Goal: Transaction & Acquisition: Subscribe to service/newsletter

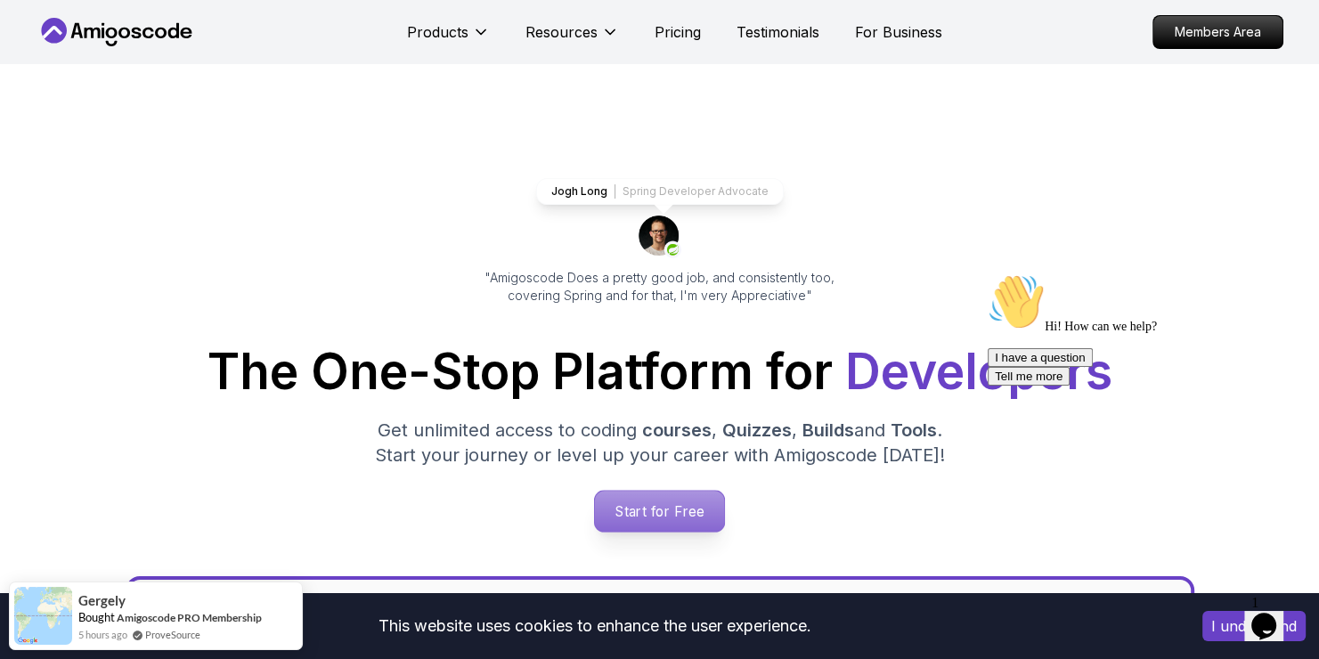
click at [640, 514] on p "Start for Free" at bounding box center [659, 511] width 129 height 41
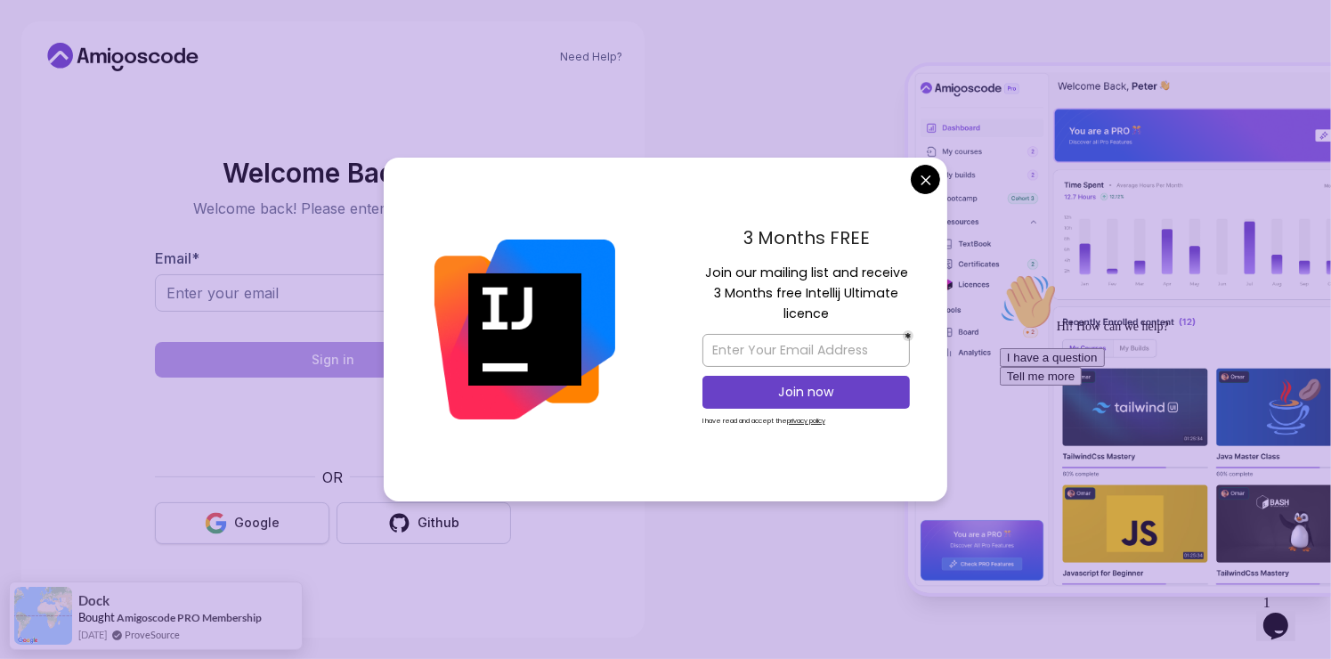
click at [273, 513] on button "Google" at bounding box center [242, 523] width 174 height 42
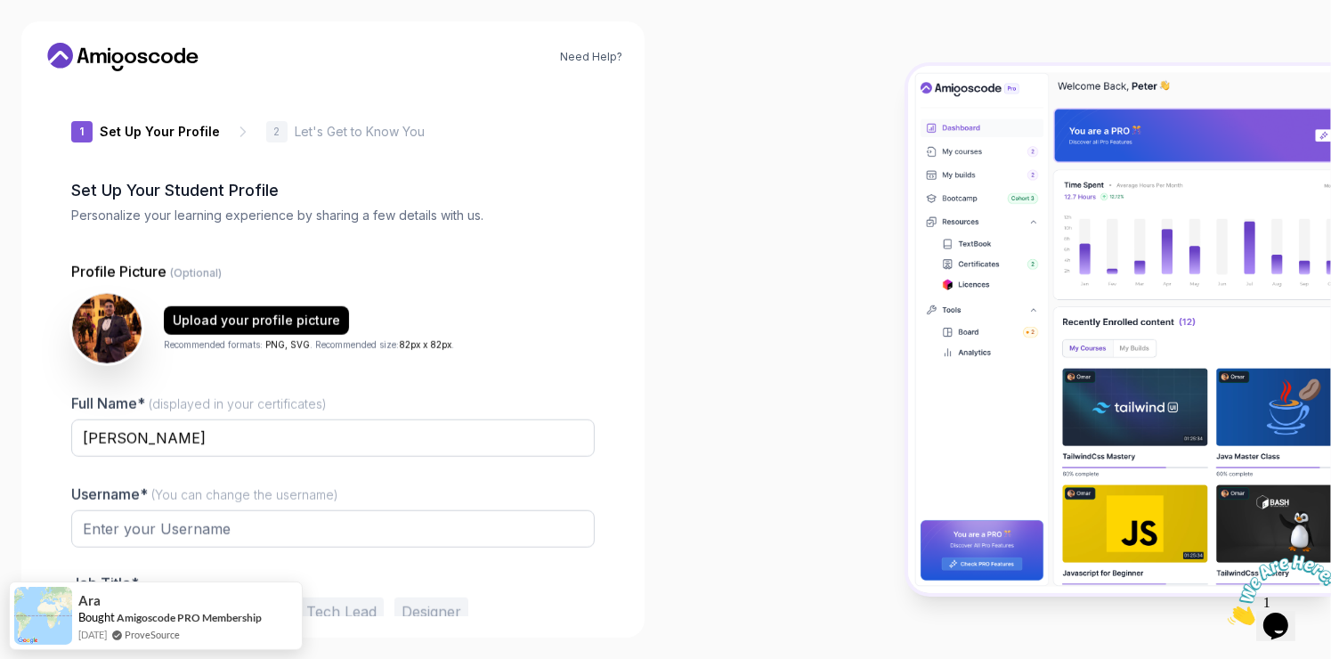
type input "brightjackalc91f6"
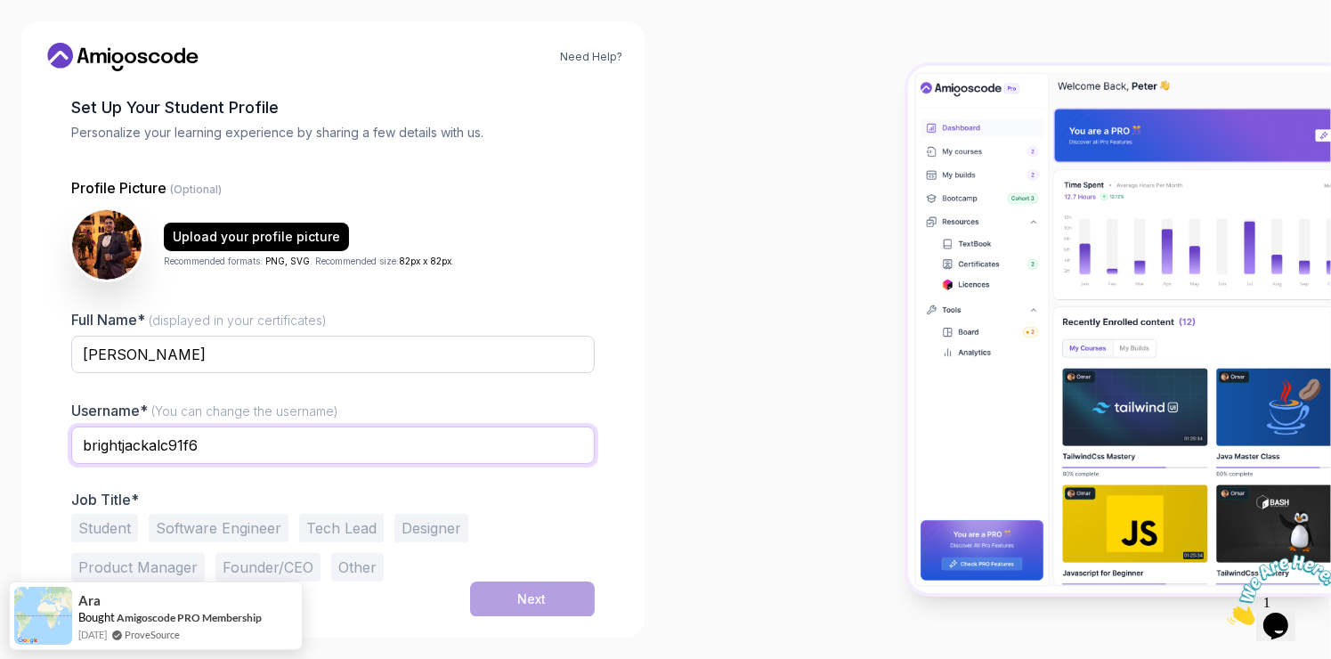
click at [212, 434] on input "brightjackalc91f6" at bounding box center [332, 444] width 523 height 37
click at [142, 451] on input "ahmed_fourati" at bounding box center [332, 444] width 523 height 37
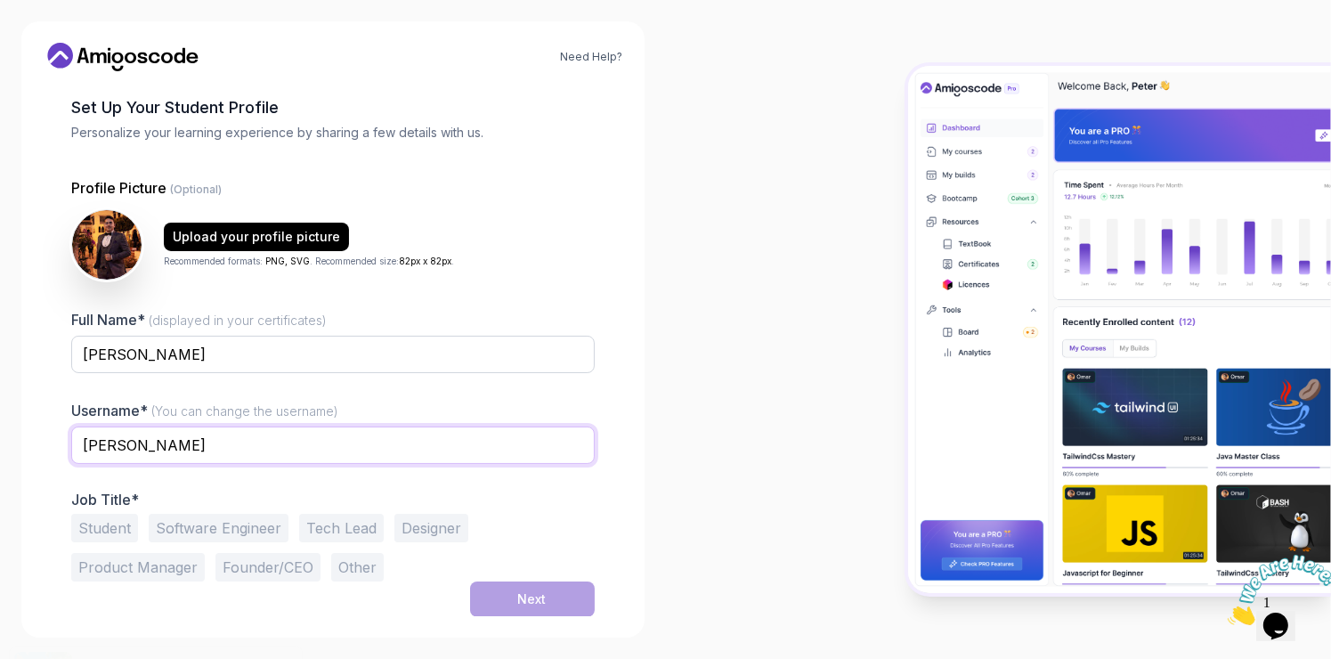
click at [234, 459] on input "[PERSON_NAME]" at bounding box center [332, 444] width 523 height 37
type input "[PERSON_NAME]"
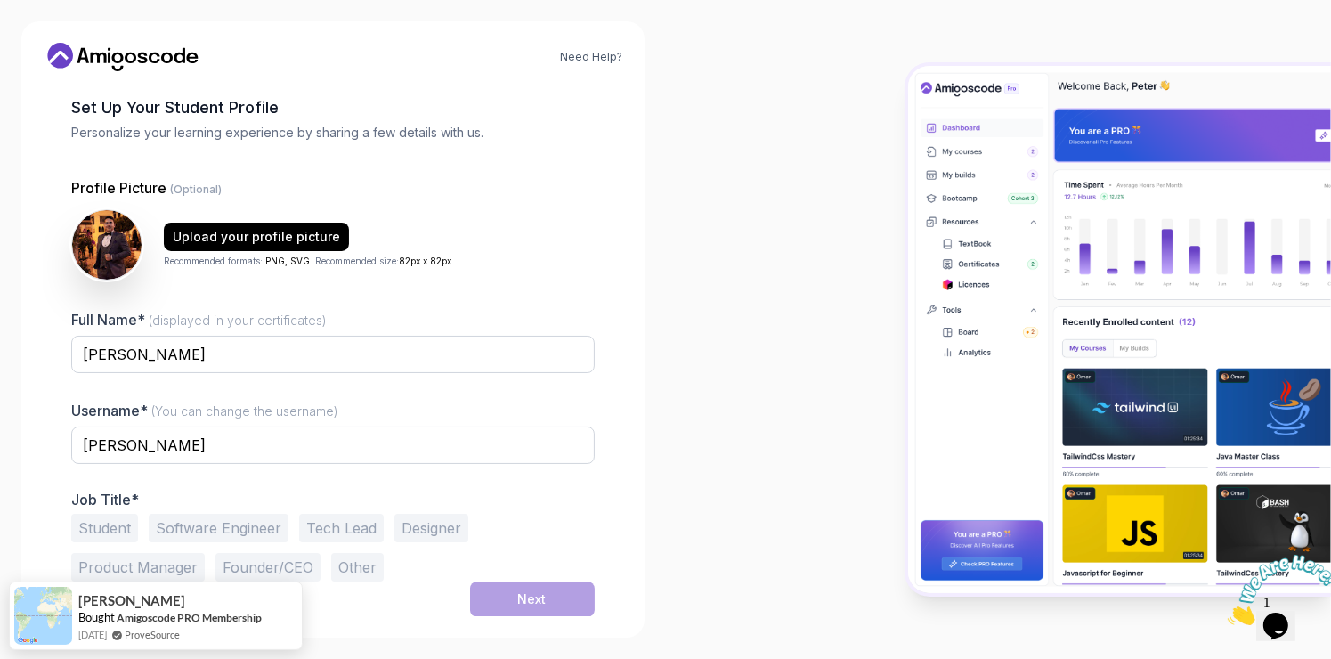
click at [512, 492] on p "Job Title*" at bounding box center [332, 500] width 523 height 18
click at [195, 518] on button "Software Engineer" at bounding box center [219, 528] width 140 height 28
click at [523, 595] on div "Next" at bounding box center [532, 599] width 28 height 18
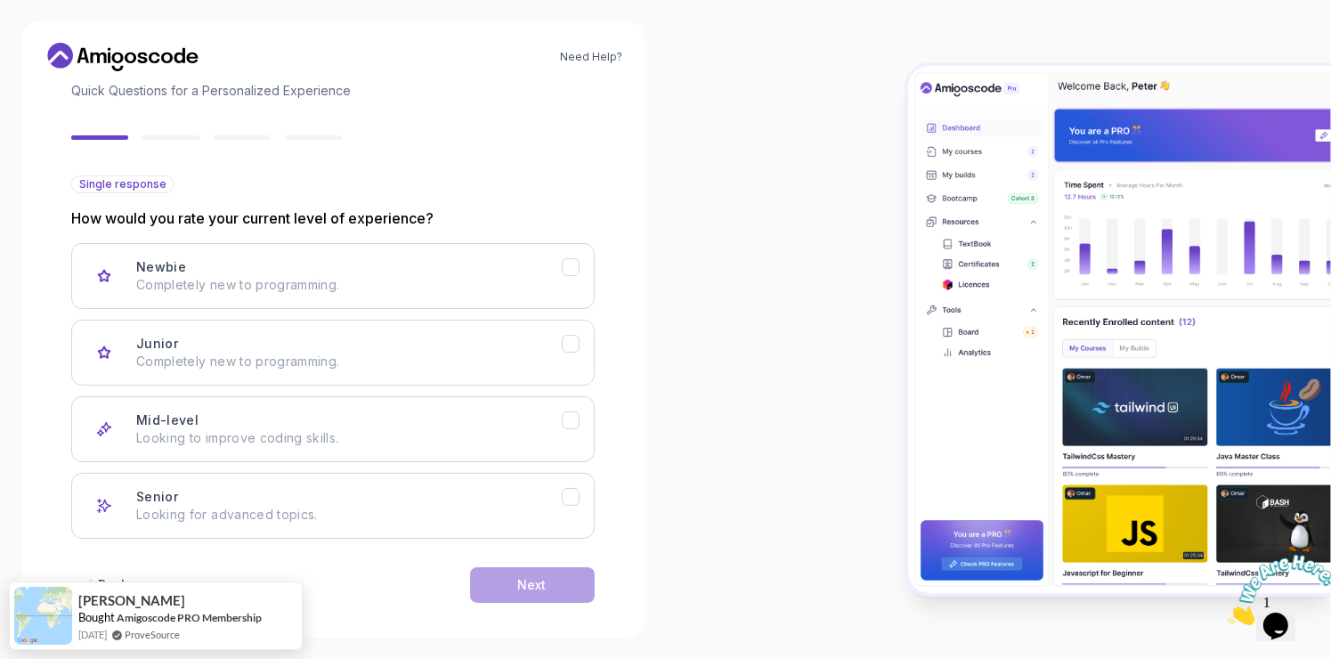
scroll to position [138, 0]
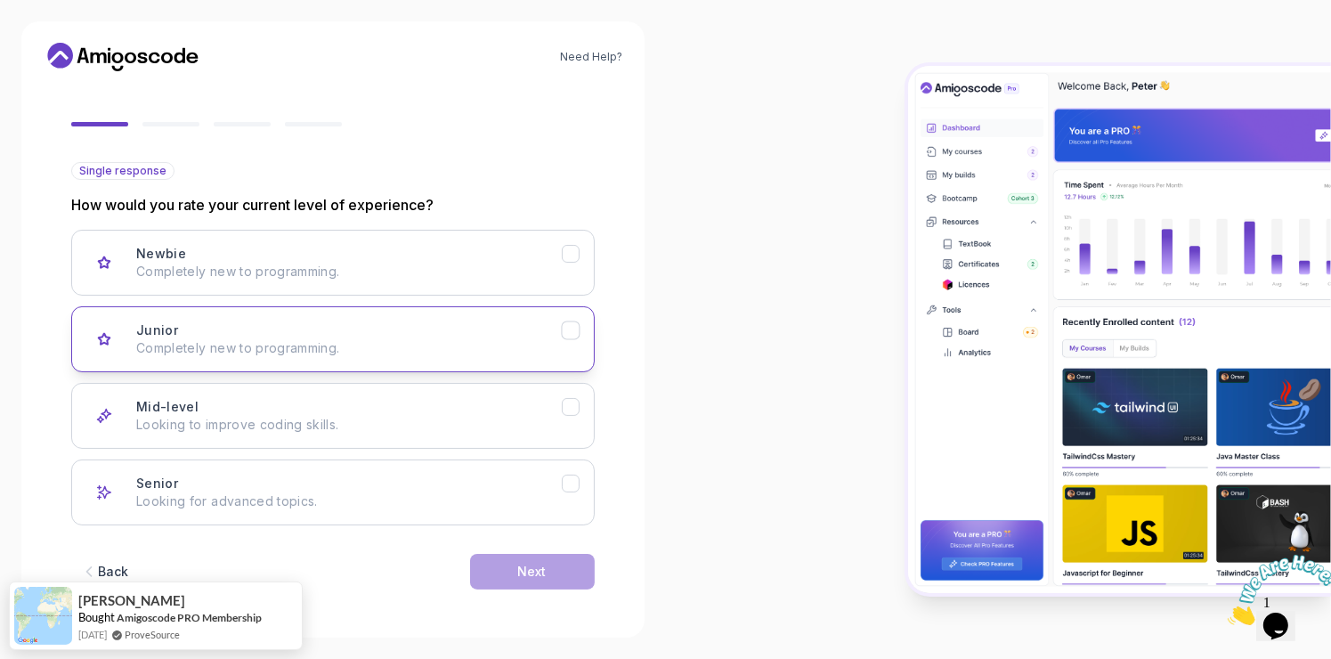
click at [368, 339] on p "Completely new to programming." at bounding box center [349, 348] width 426 height 18
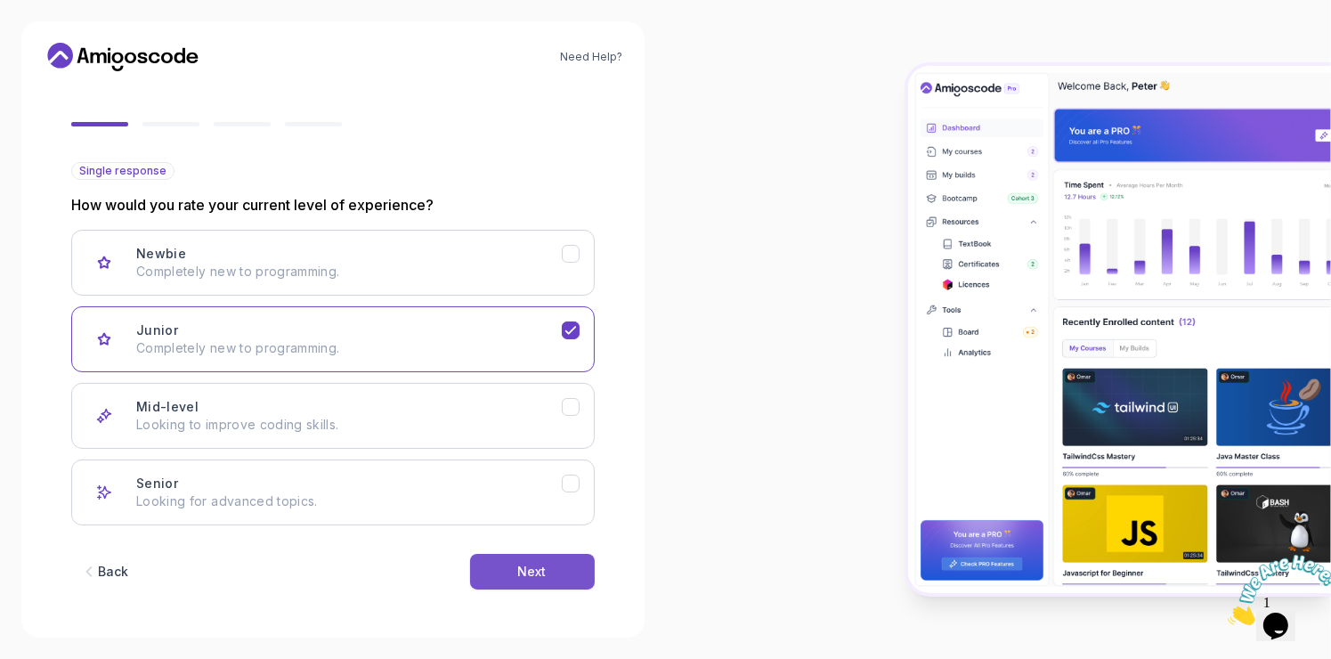
click at [525, 571] on div "Next" at bounding box center [532, 572] width 28 height 18
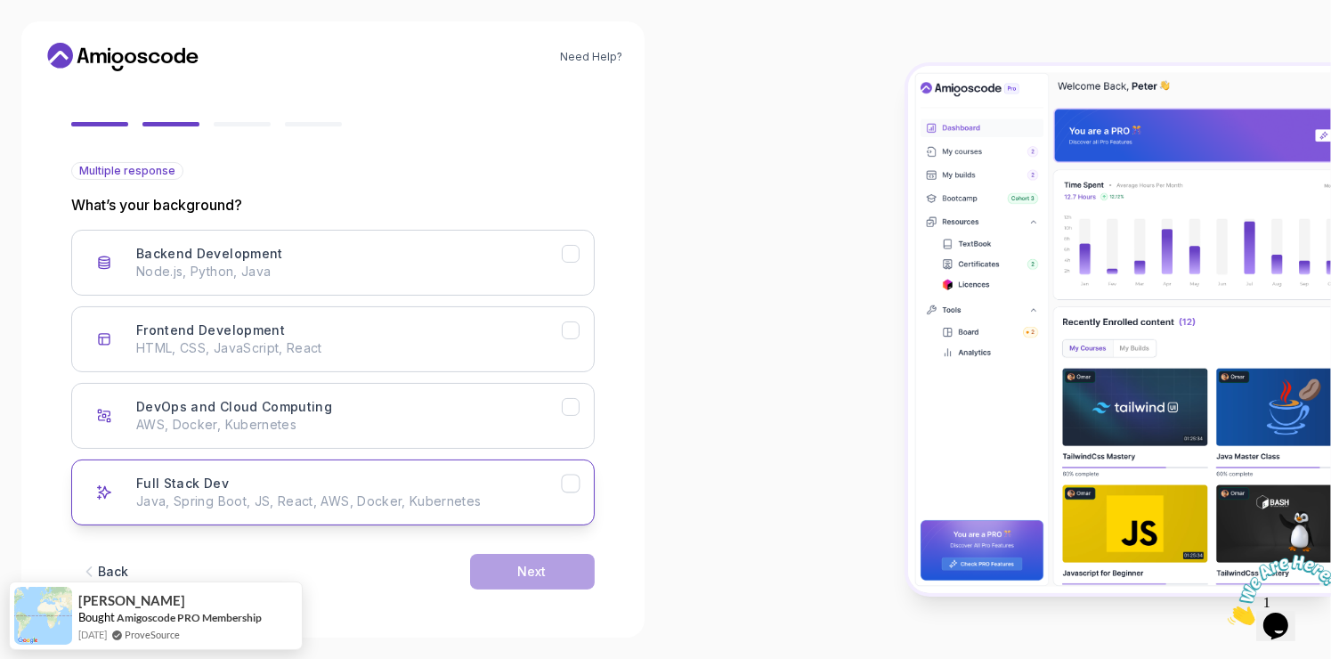
click at [419, 490] on div "Full Stack Dev Java, Spring Boot, JS, React, AWS, Docker, Kubernetes" at bounding box center [349, 493] width 426 height 36
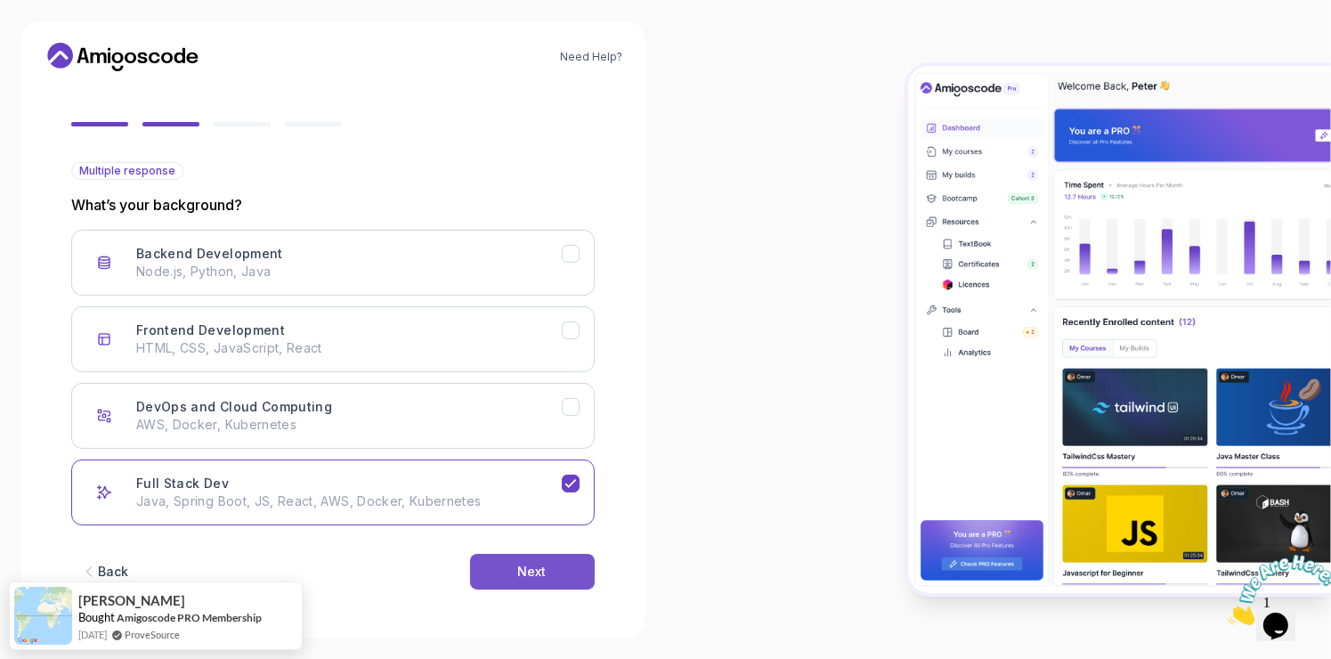
click at [507, 555] on button "Next" at bounding box center [532, 572] width 125 height 36
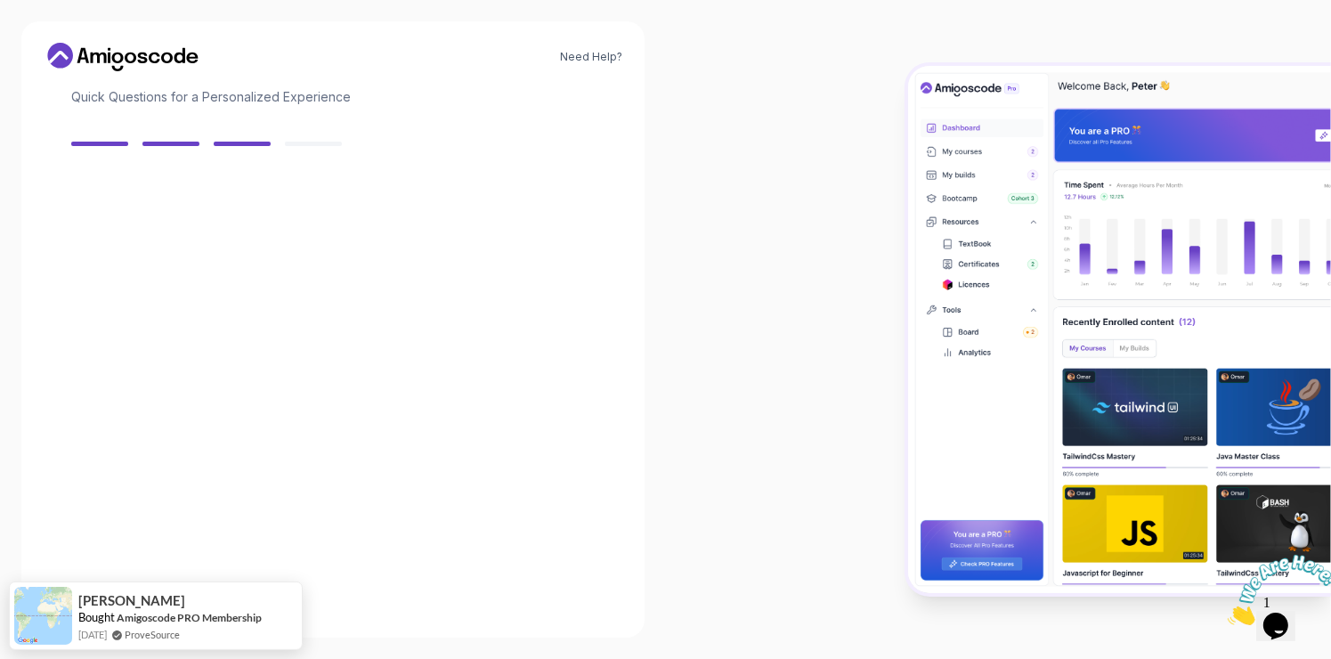
scroll to position [118, 0]
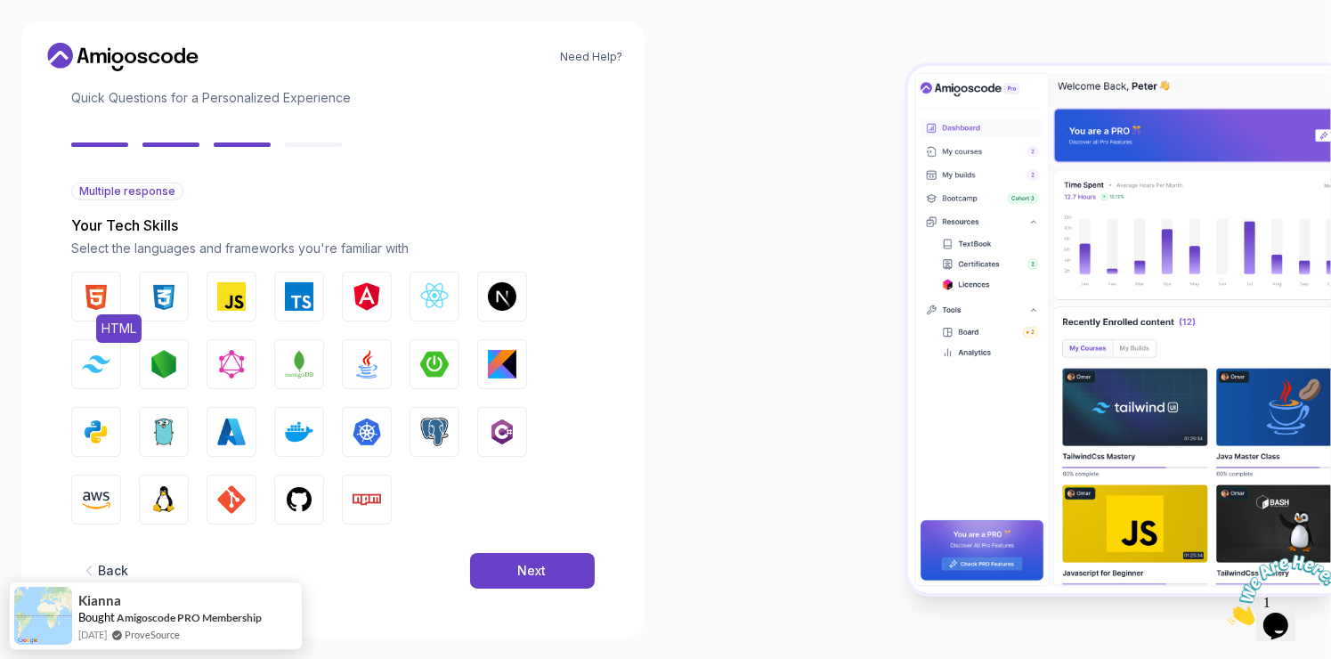
click at [106, 302] on img "button" at bounding box center [96, 296] width 28 height 28
drag, startPoint x: 127, startPoint y: 296, endPoint x: 149, endPoint y: 292, distance: 21.7
click at [149, 292] on div "HTML CSS JavaScript TypeScript Angular React.js Next.js Tailwind CSS Node.js Gr…" at bounding box center [332, 398] width 523 height 253
copy div "HTML"
click at [177, 296] on img "button" at bounding box center [164, 296] width 28 height 28
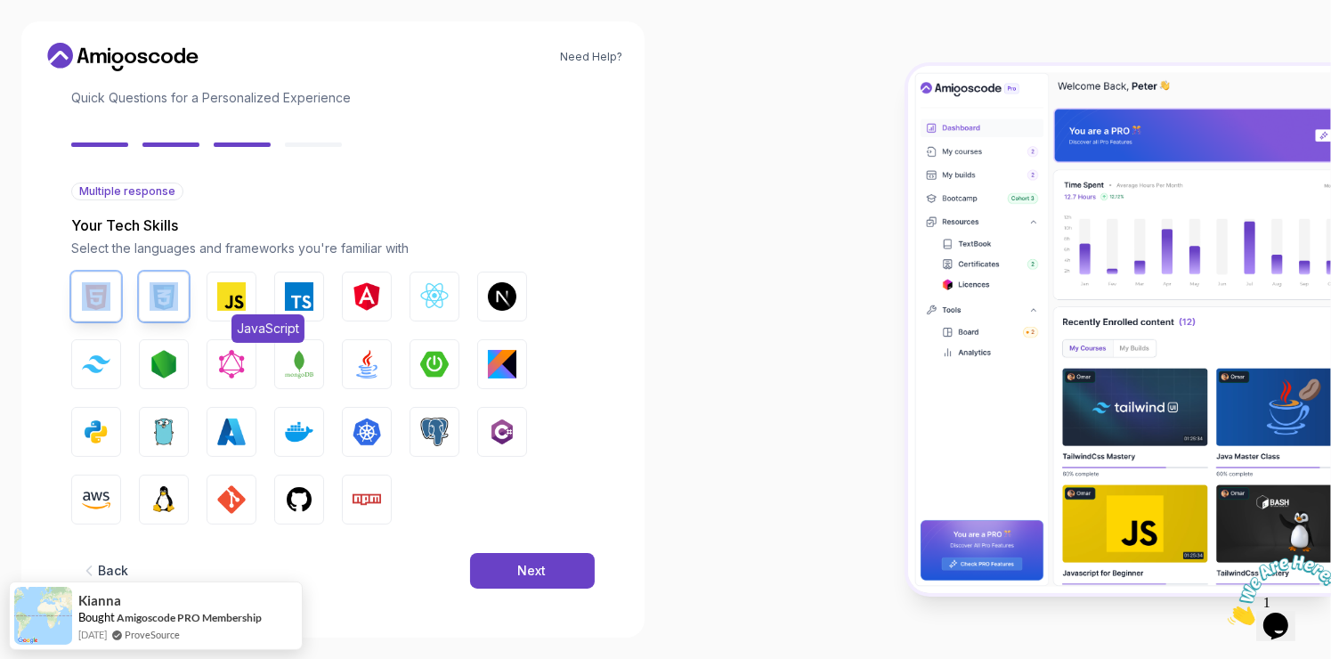
click at [226, 299] on img "button" at bounding box center [231, 296] width 28 height 28
click at [298, 292] on img "button" at bounding box center [299, 296] width 28 height 28
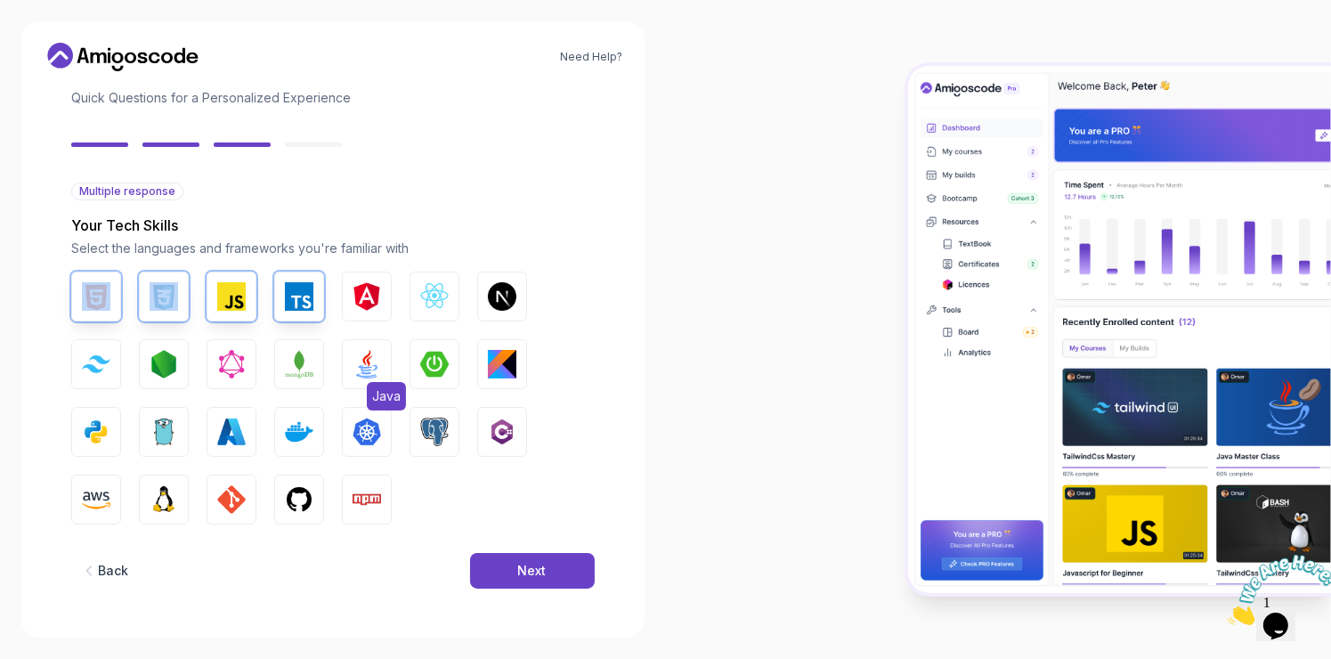
click at [374, 382] on span "Java" at bounding box center [386, 396] width 39 height 28
click at [430, 370] on img "button" at bounding box center [434, 364] width 28 height 28
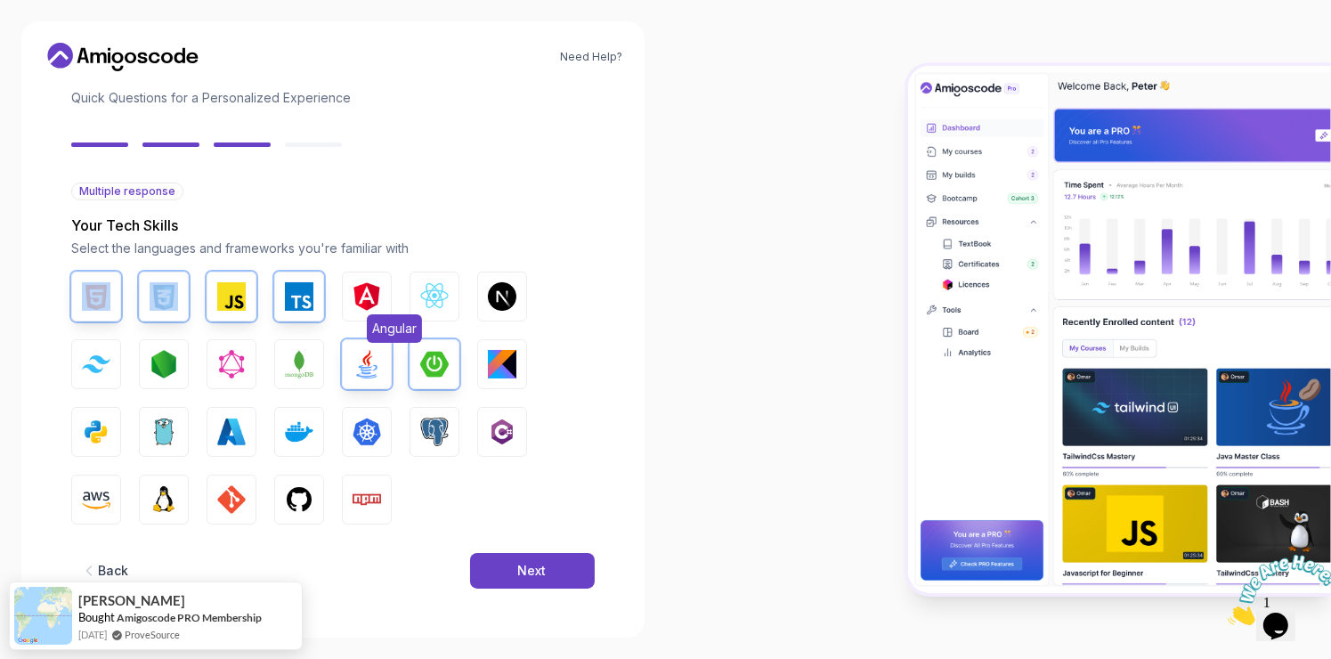
click at [365, 299] on img "button" at bounding box center [367, 296] width 28 height 28
click at [427, 429] on img "button" at bounding box center [434, 432] width 28 height 28
click at [248, 431] on button "Azure" at bounding box center [232, 432] width 50 height 50
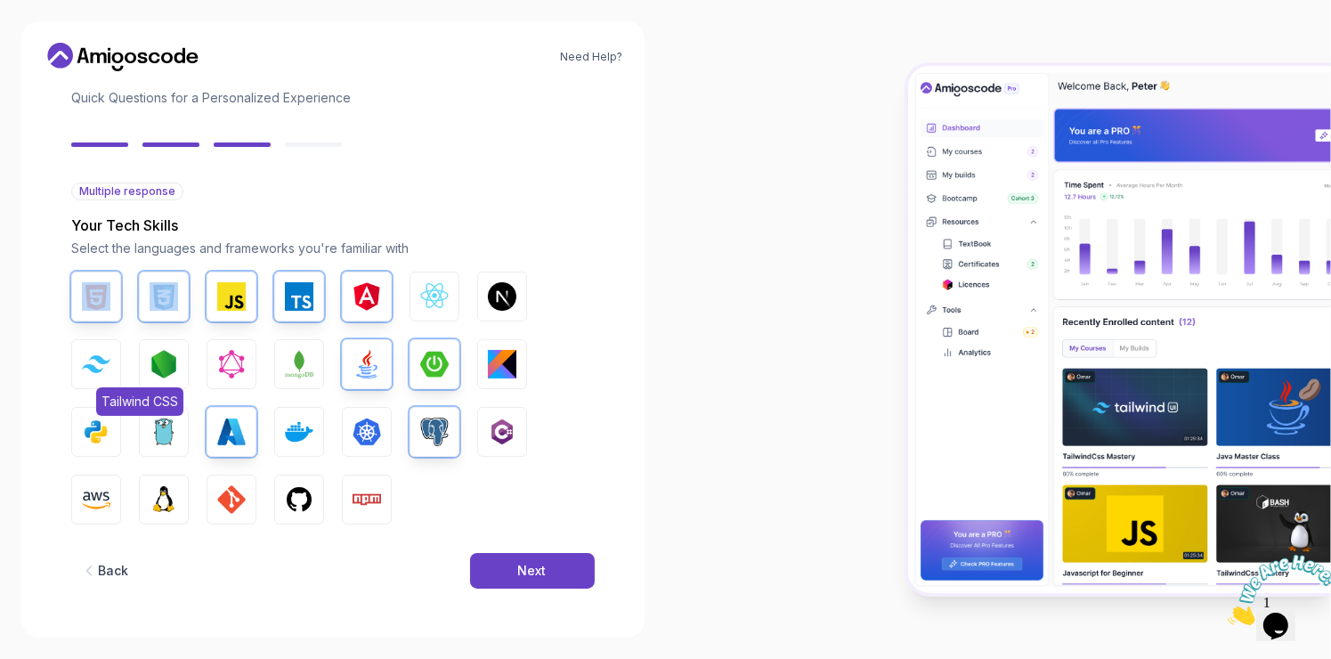
click at [110, 369] on img "button" at bounding box center [96, 363] width 28 height 17
click at [164, 367] on img "button" at bounding box center [164, 364] width 28 height 28
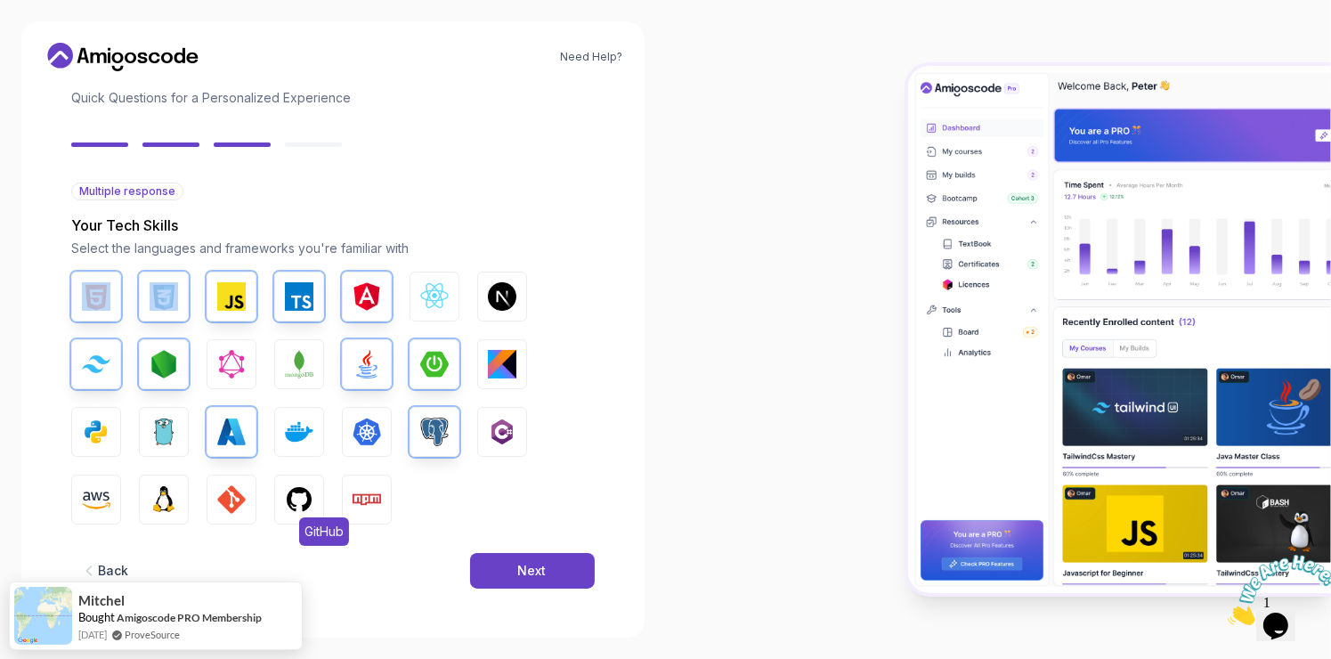
click at [315, 499] on button "GitHub" at bounding box center [299, 500] width 50 height 50
click at [365, 509] on img "button" at bounding box center [367, 499] width 28 height 28
click at [319, 438] on button "Docker" at bounding box center [299, 432] width 50 height 50
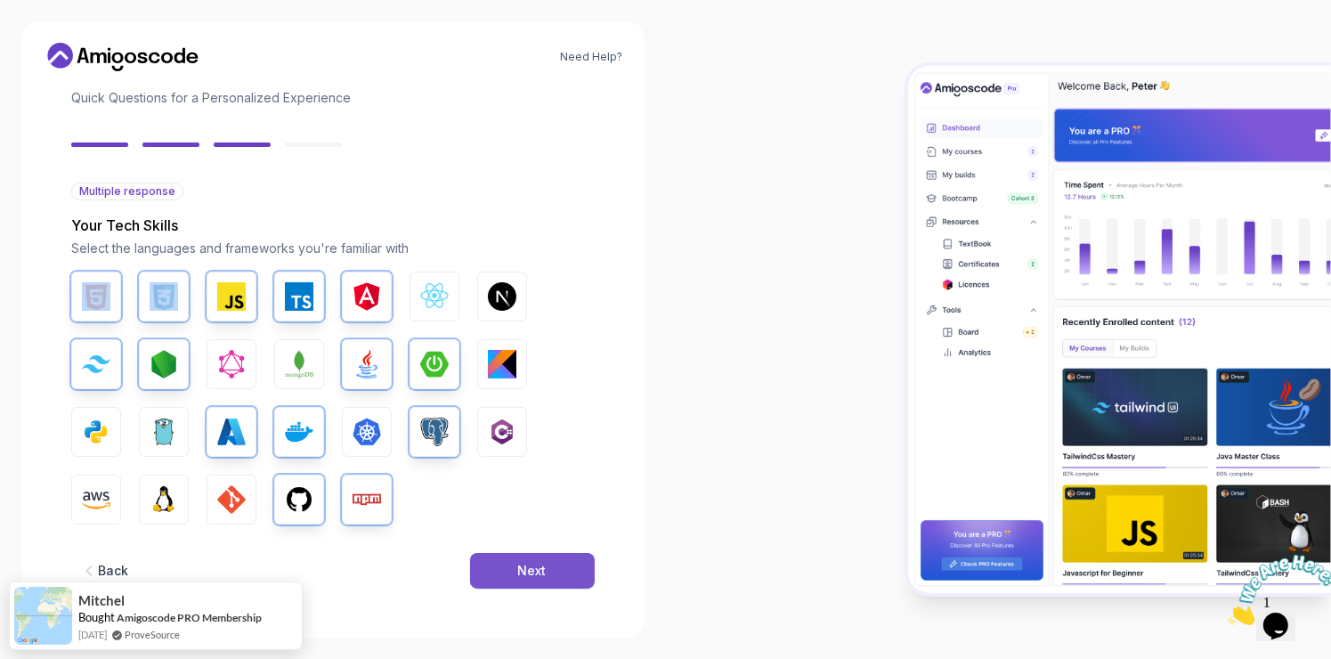
click at [500, 572] on button "Next" at bounding box center [532, 571] width 125 height 36
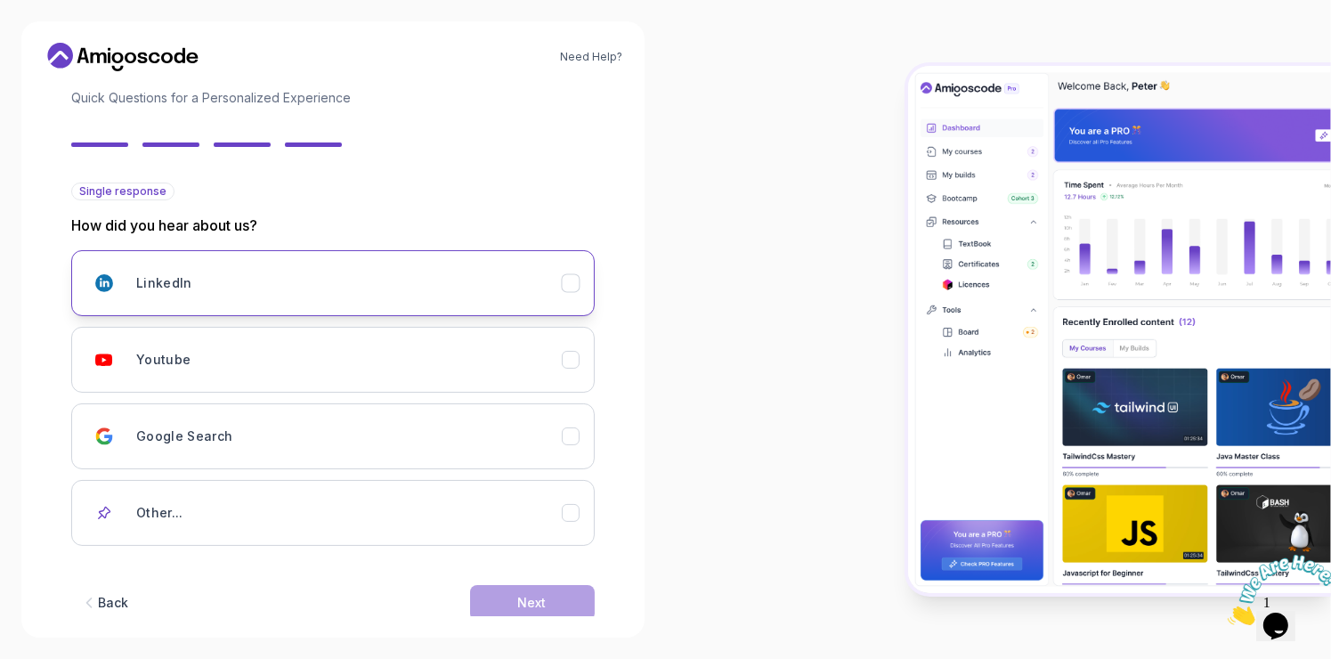
click at [323, 298] on div "LinkedIn" at bounding box center [349, 283] width 426 height 36
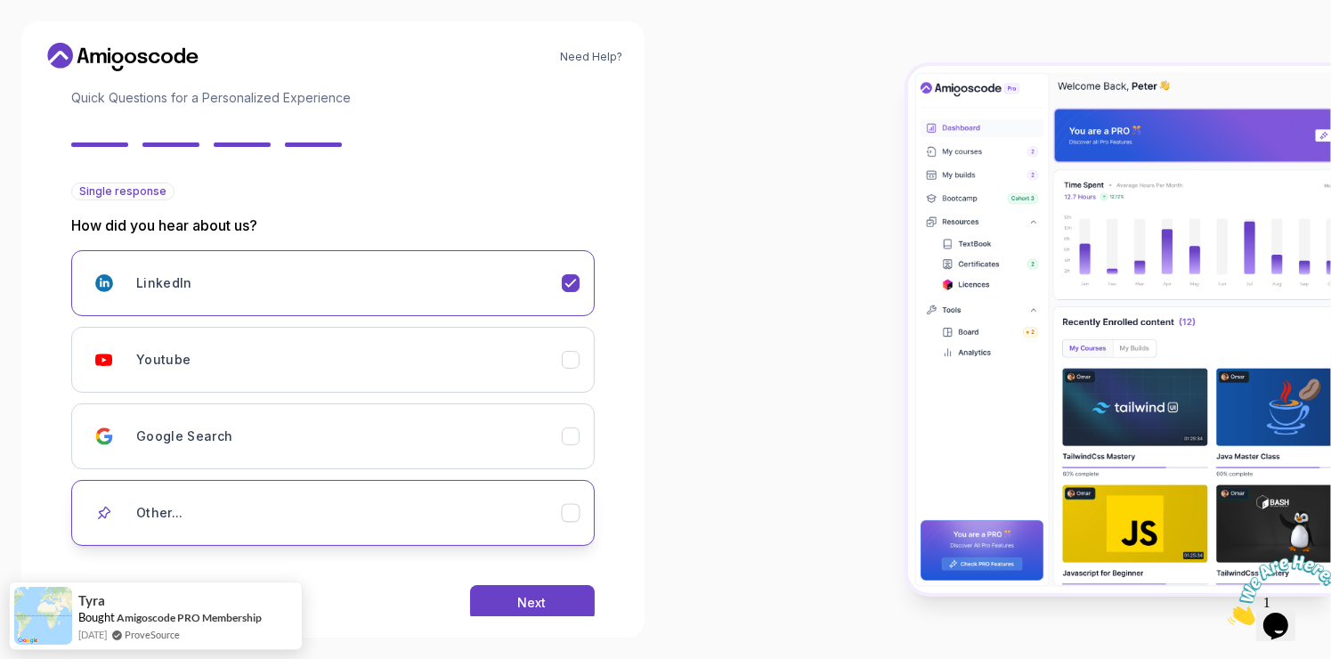
click at [475, 528] on div "Other..." at bounding box center [349, 513] width 426 height 36
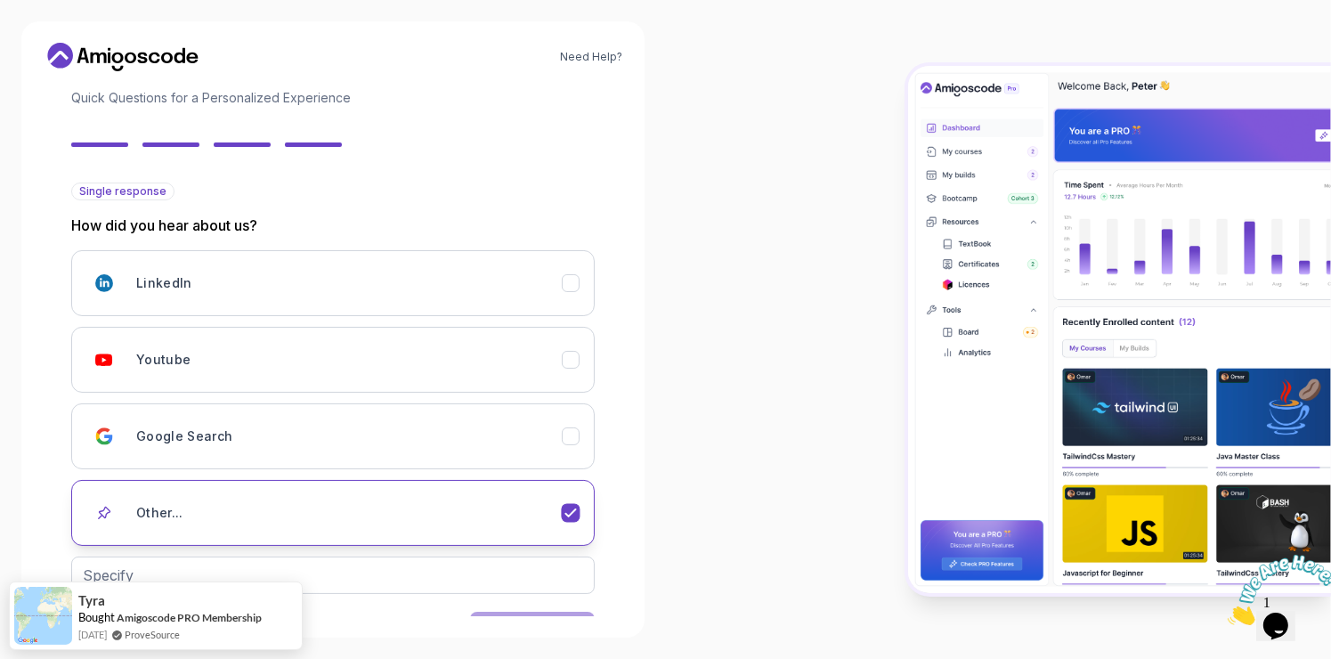
scroll to position [175, 0]
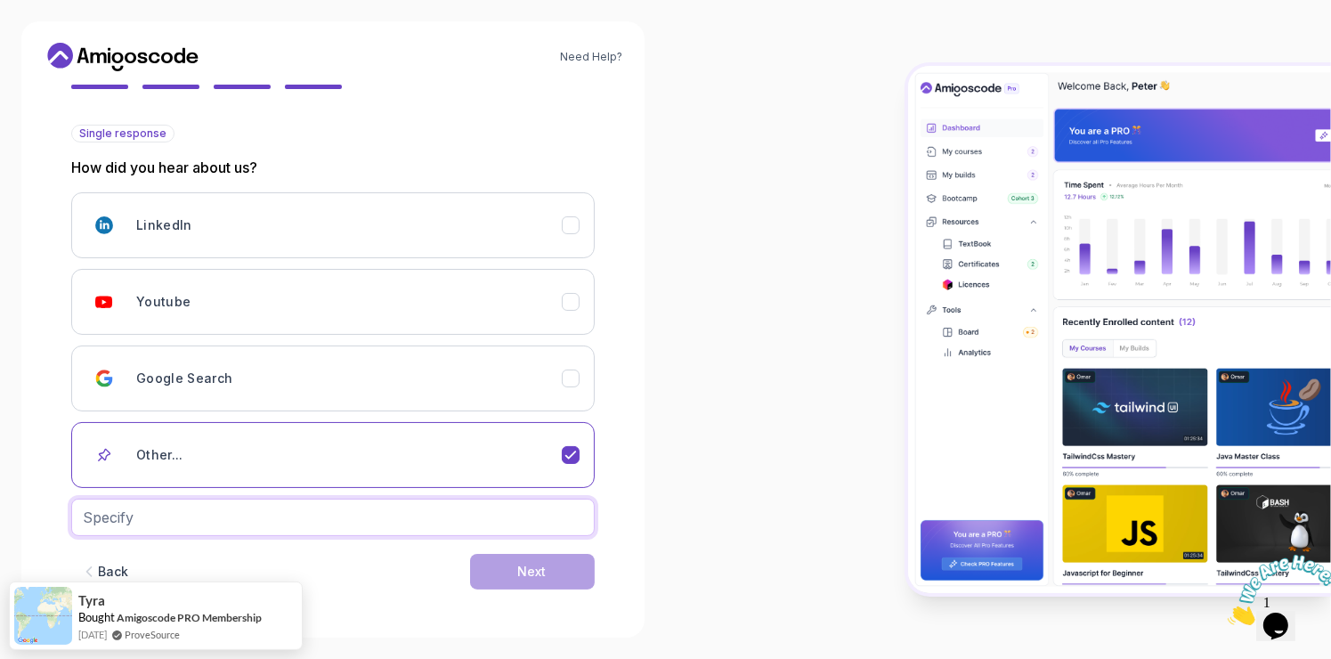
click at [538, 514] on input "text" at bounding box center [332, 517] width 523 height 37
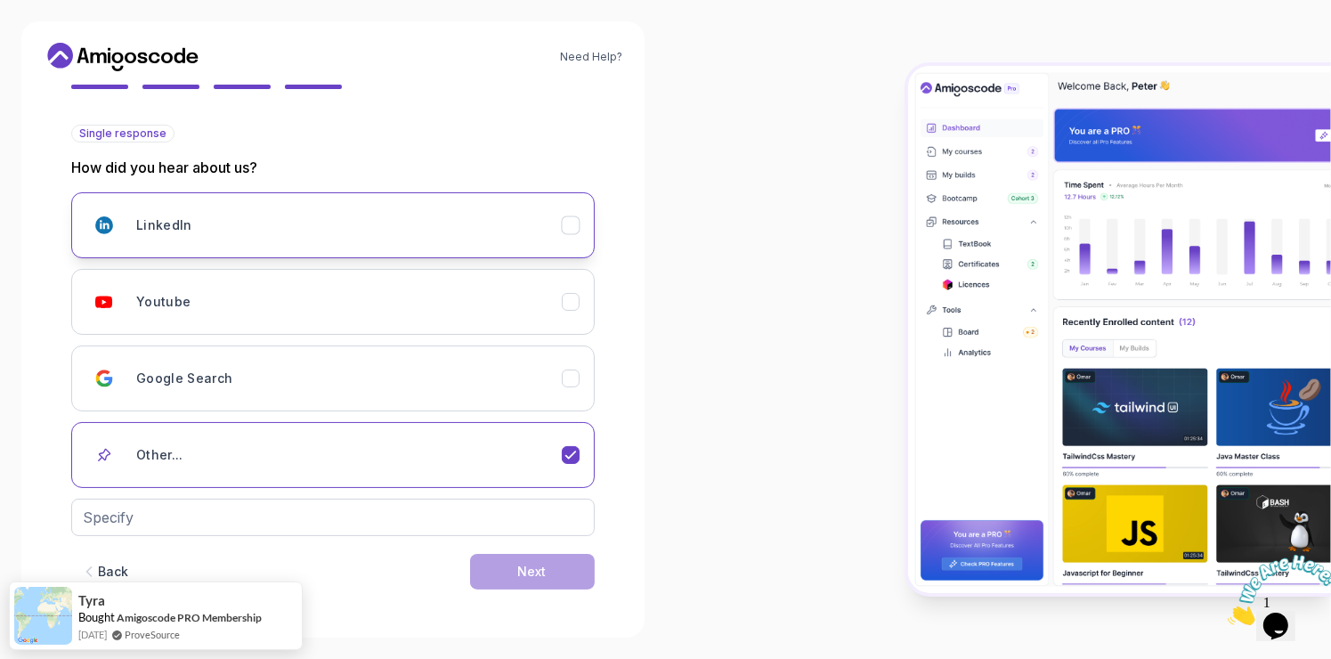
click at [472, 232] on div "LinkedIn" at bounding box center [349, 225] width 426 height 36
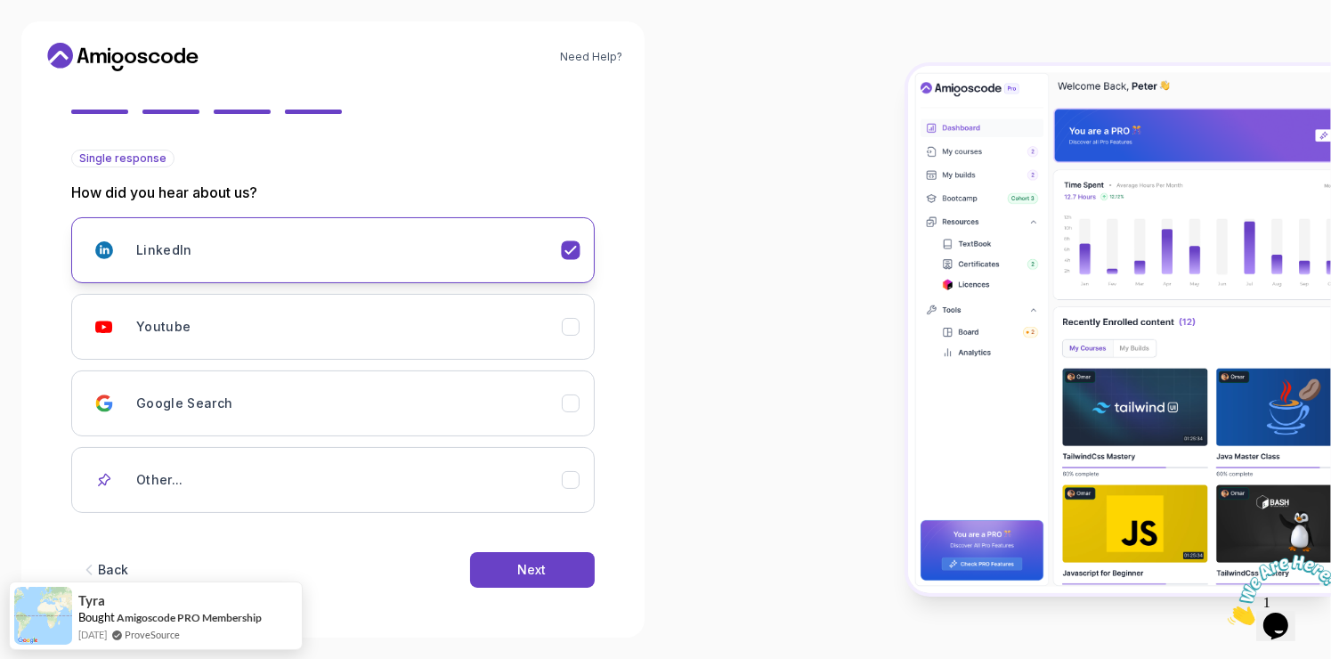
scroll to position [149, 0]
click at [537, 565] on div "Next" at bounding box center [532, 572] width 28 height 18
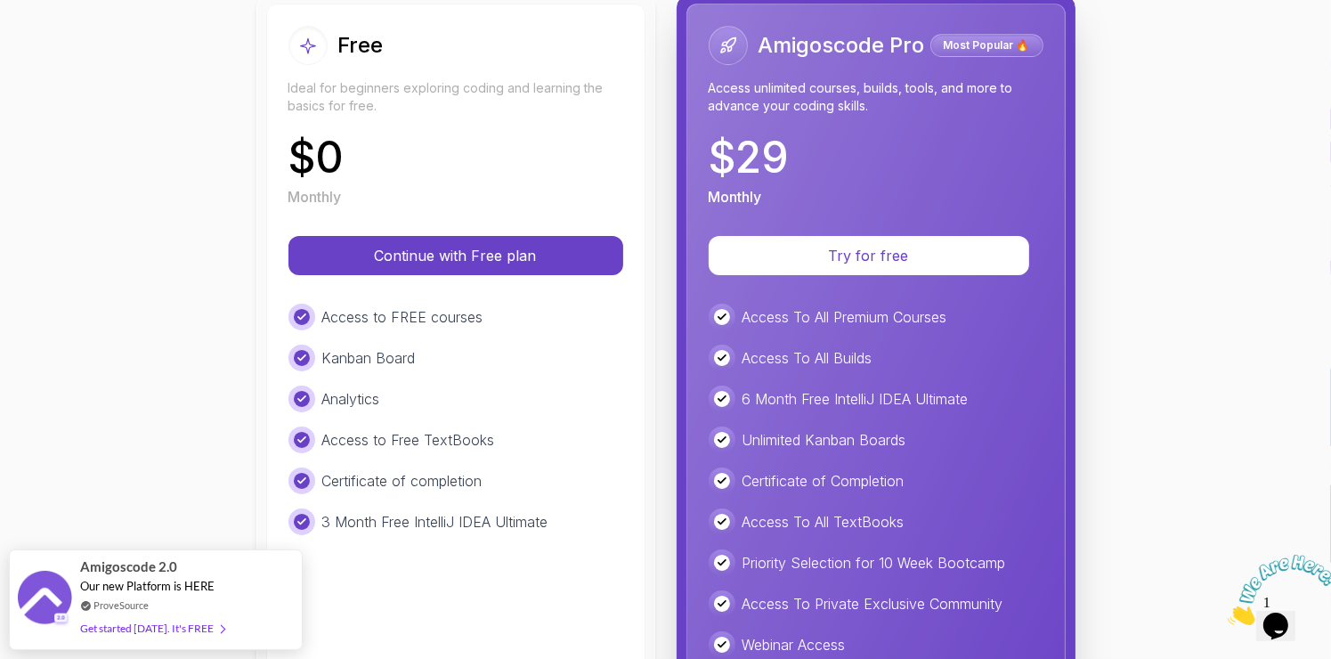
scroll to position [226, 0]
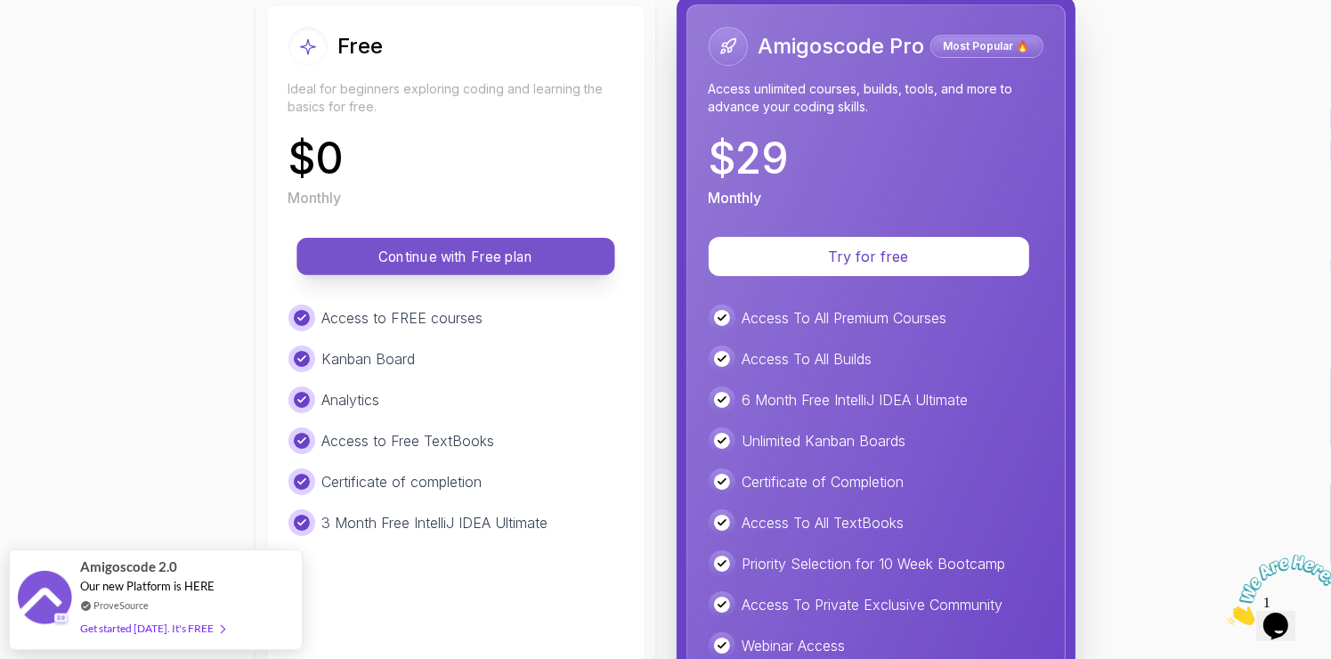
click at [551, 253] on p "Continue with Free plan" at bounding box center [456, 257] width 278 height 20
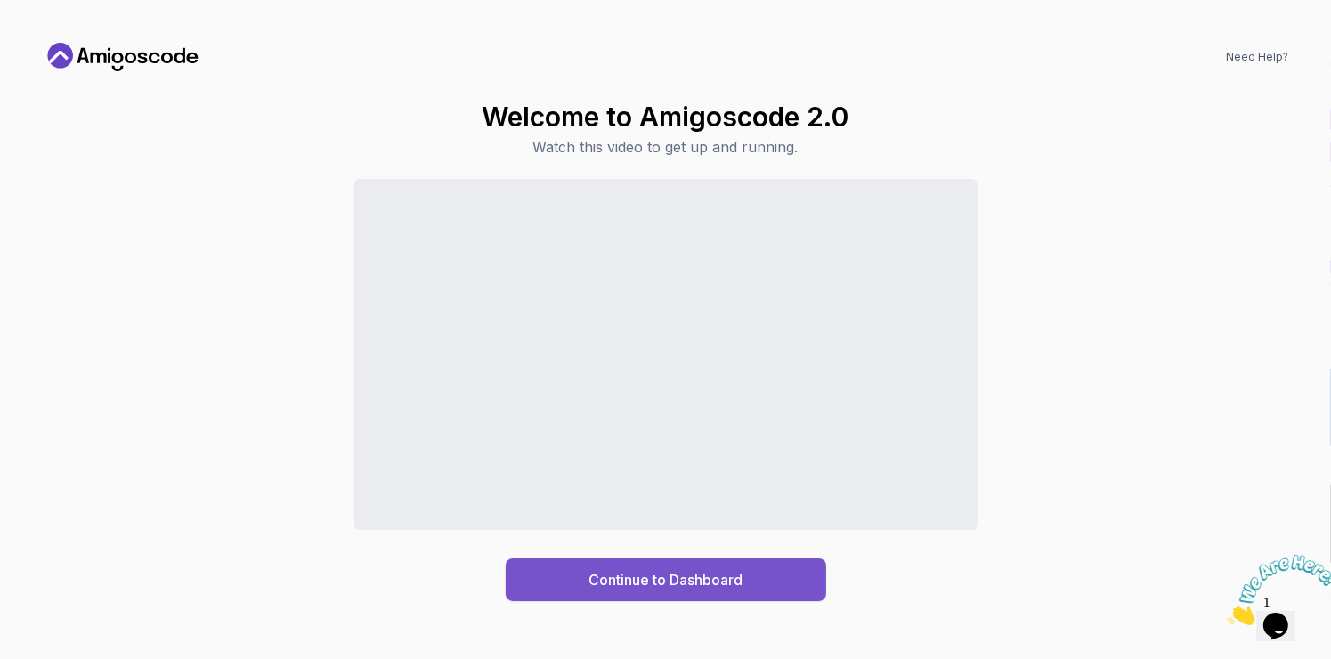
click at [557, 591] on button "Continue to Dashboard" at bounding box center [666, 579] width 321 height 43
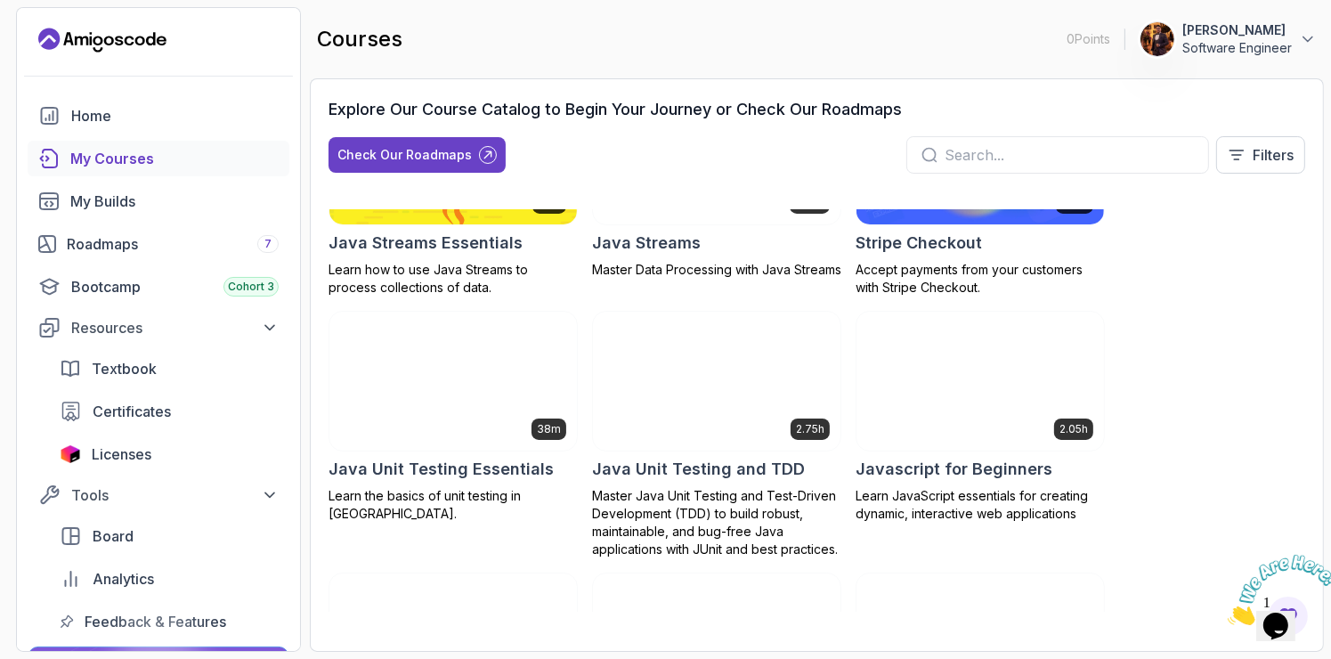
scroll to position [1864, 0]
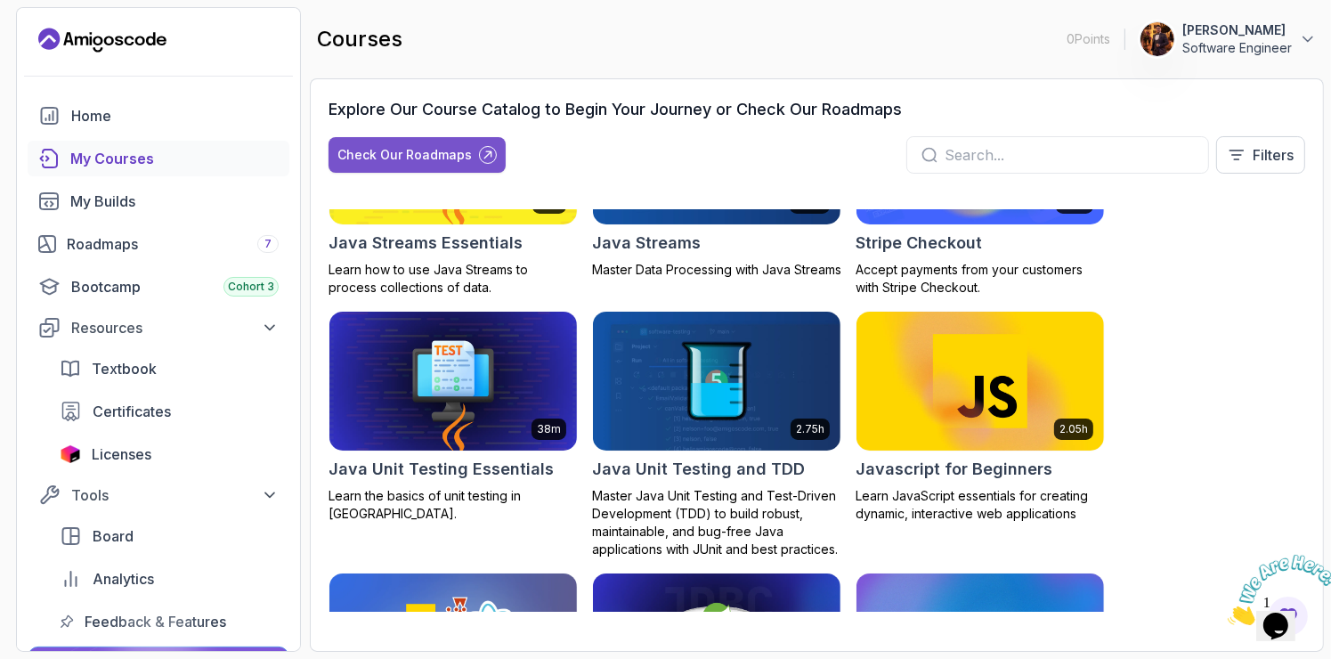
click at [394, 157] on div "Check Our Roadmaps" at bounding box center [404, 155] width 134 height 18
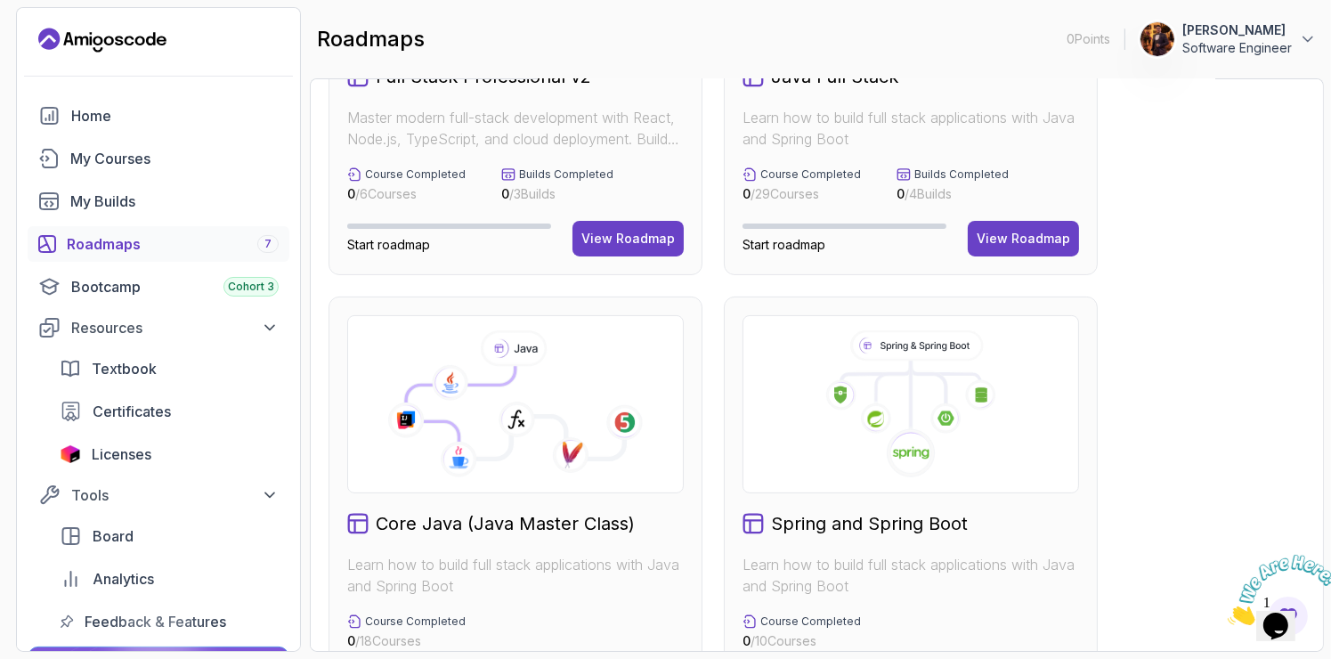
scroll to position [419, 0]
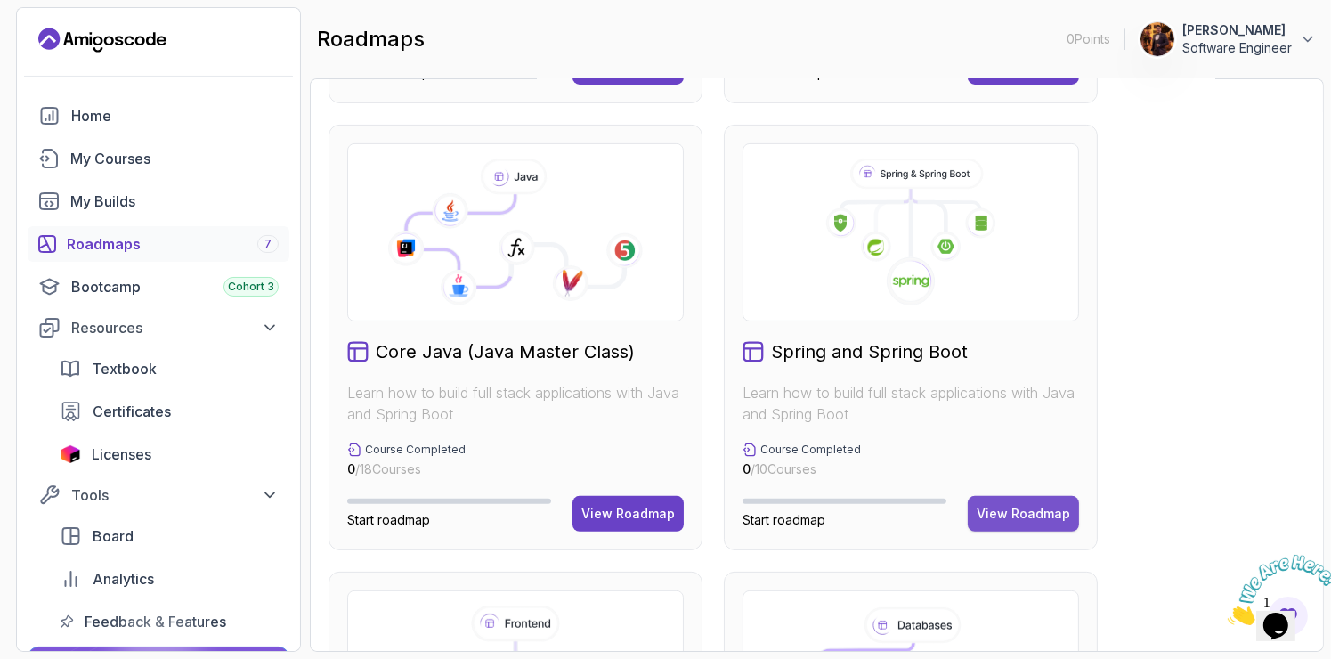
click at [1045, 518] on div "View Roadmap" at bounding box center [1023, 514] width 93 height 18
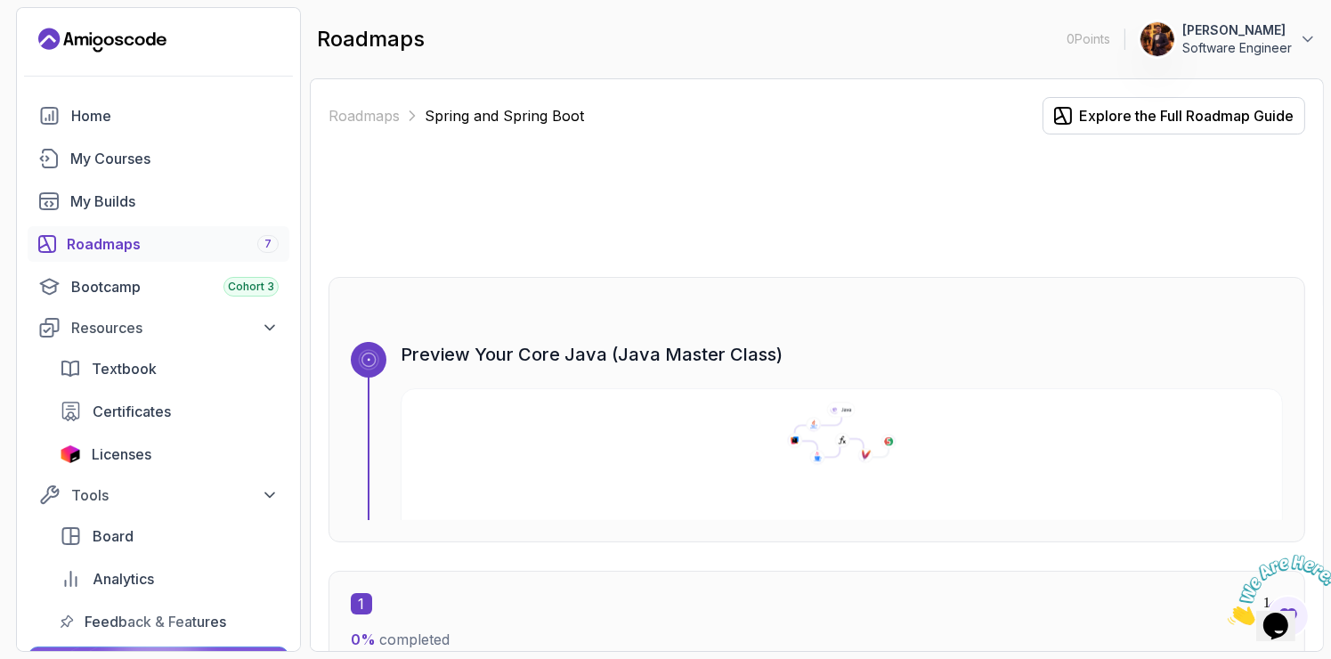
click at [904, 410] on icon at bounding box center [841, 433] width 895 height 63
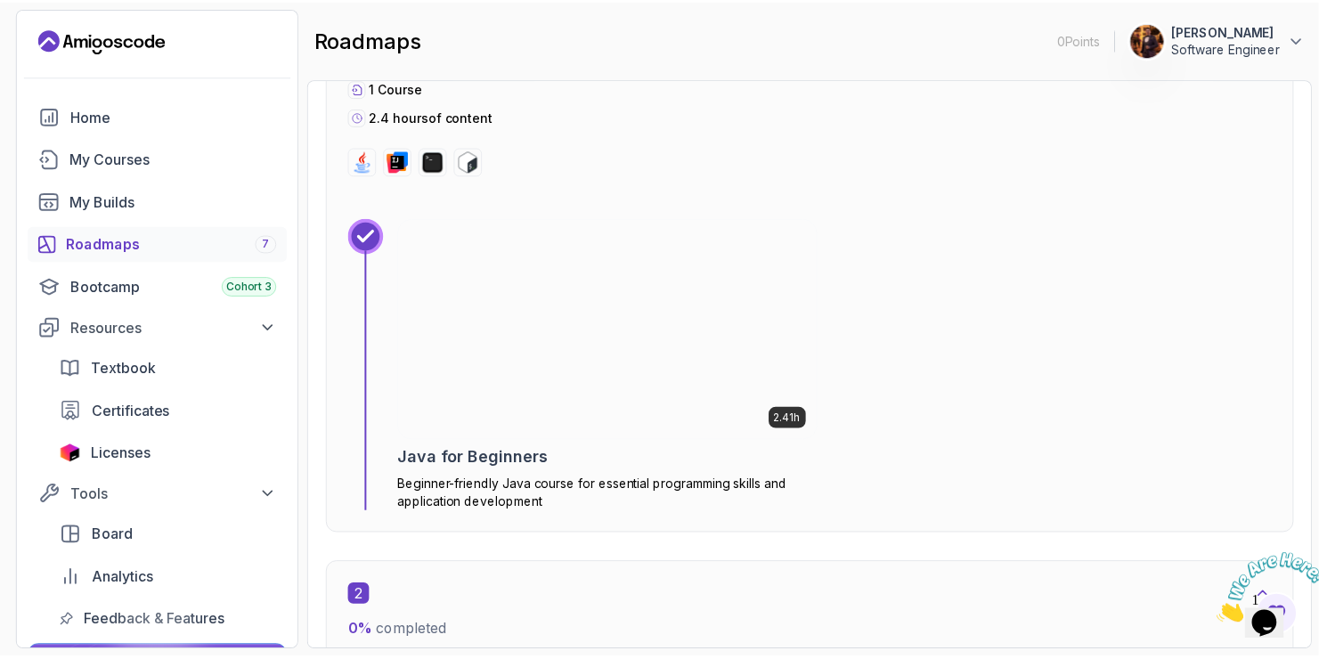
scroll to position [726, 0]
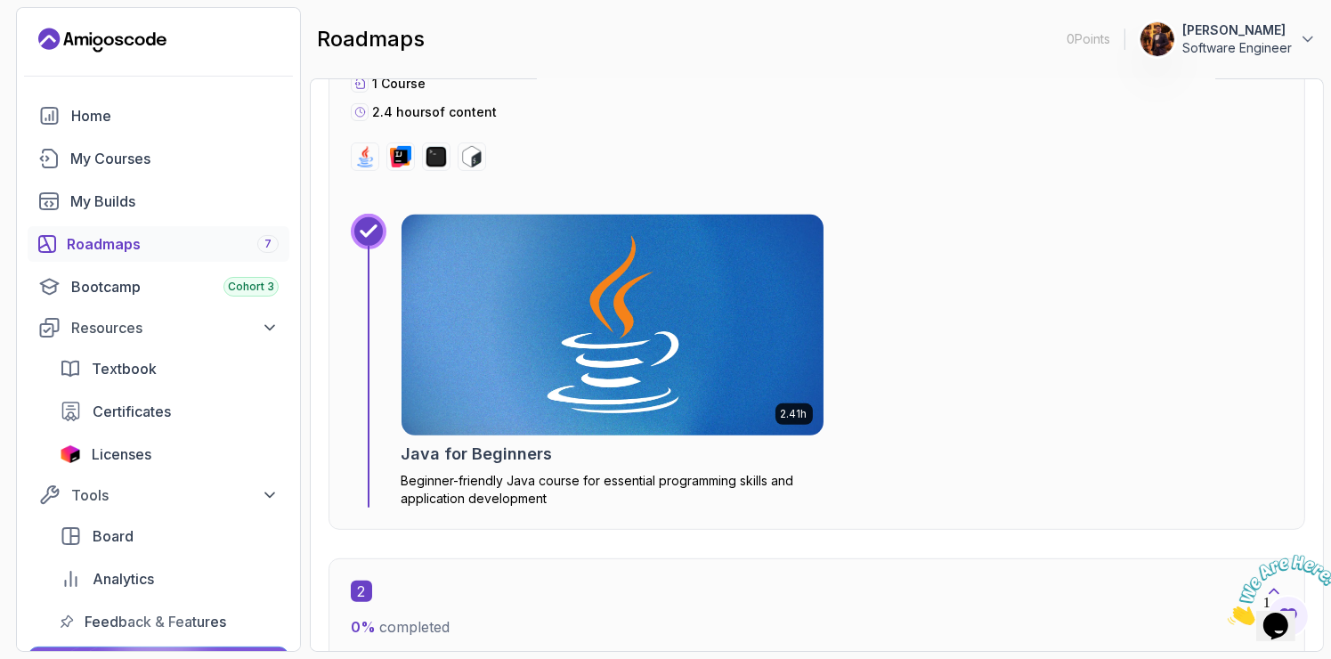
click at [635, 335] on img at bounding box center [612, 324] width 442 height 231
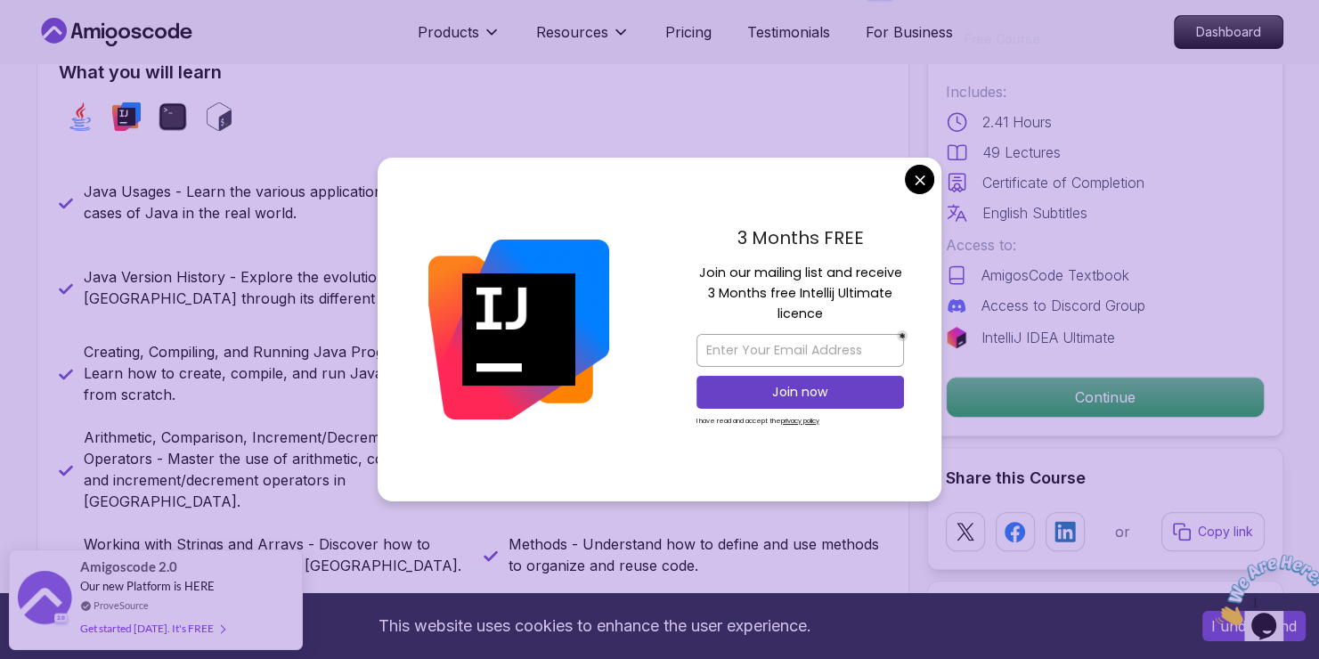
scroll to position [741, 0]
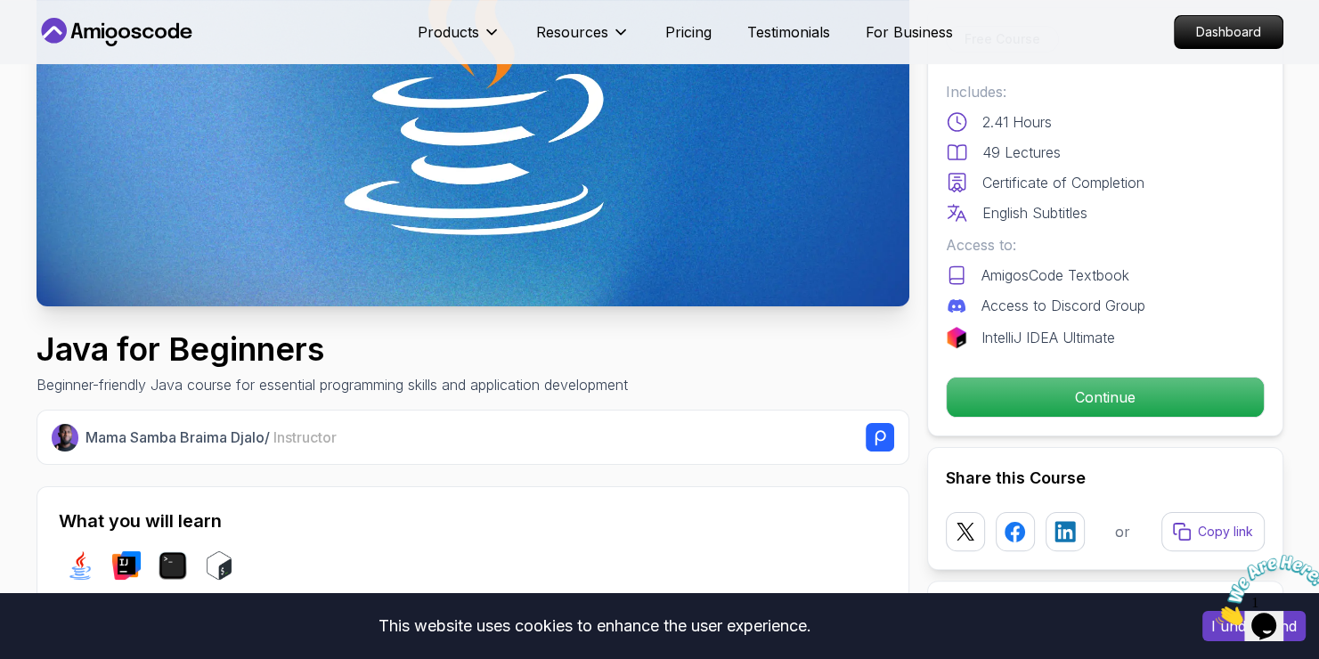
scroll to position [302, 0]
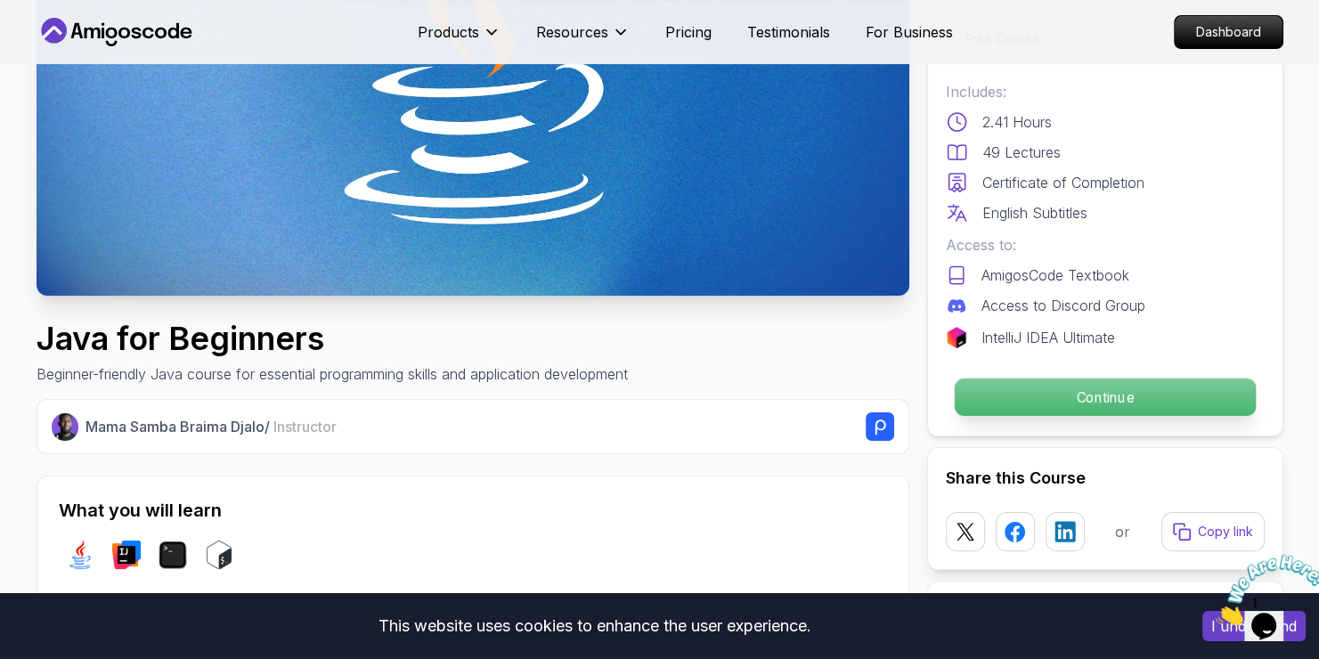
click at [1111, 395] on p "Continue" at bounding box center [1104, 396] width 301 height 37
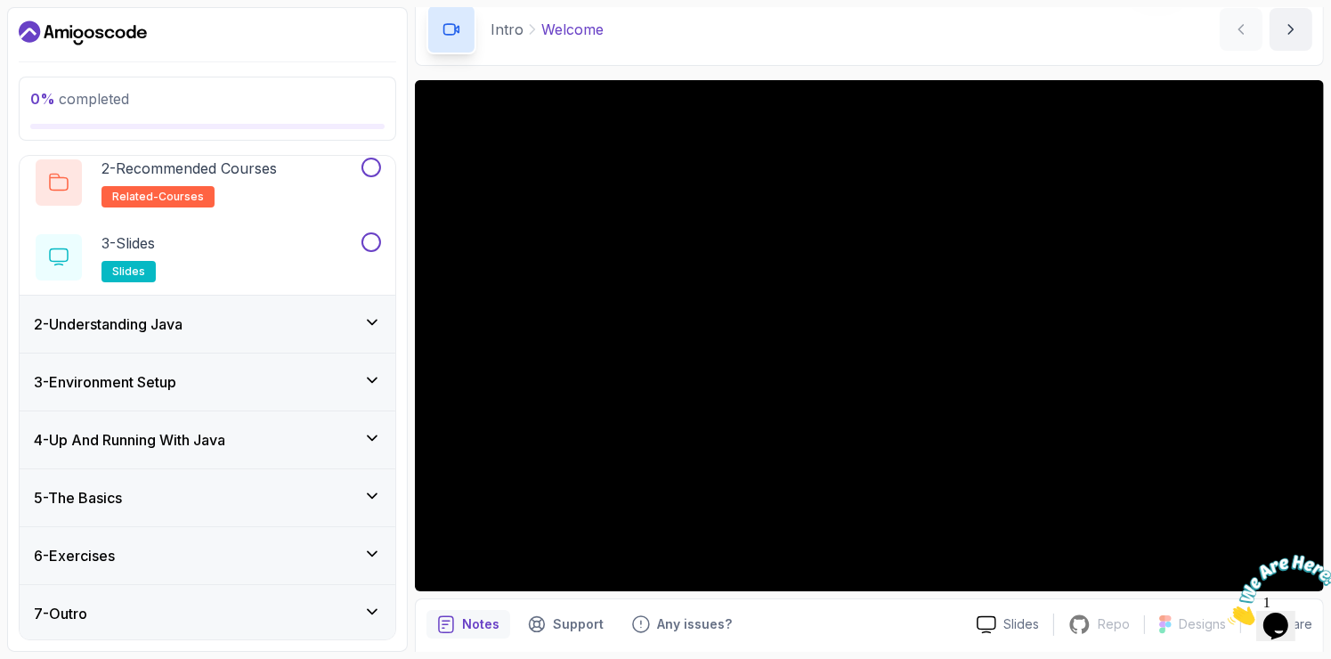
scroll to position [89, 0]
